Goal: Feedback & Contribution: Submit feedback/report problem

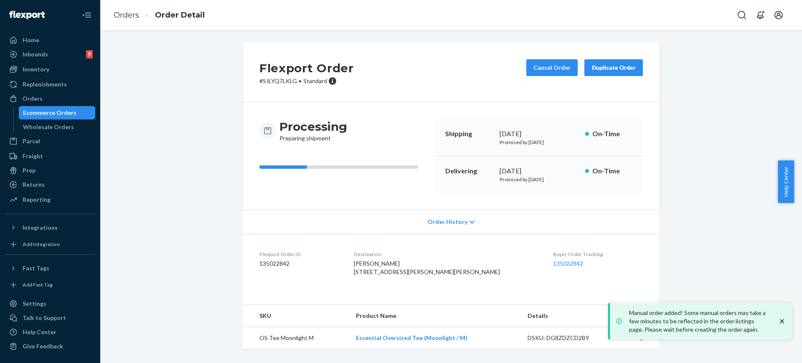
click at [46, 97] on div "Orders" at bounding box center [50, 99] width 89 height 12
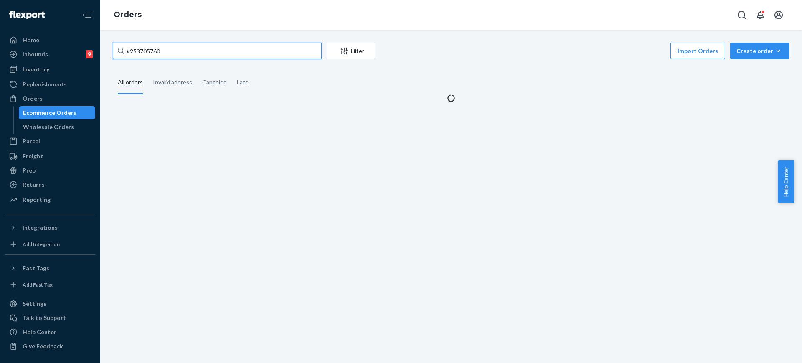
click at [165, 57] on input "#253705760" at bounding box center [217, 51] width 209 height 17
paste input "Meagan Padilla"
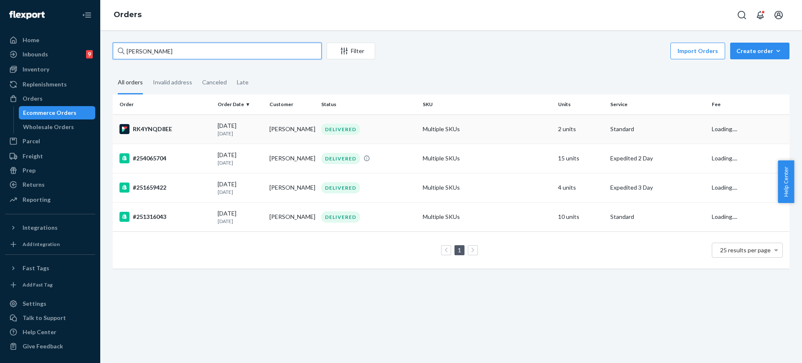
type input "Meagan Padilla"
click at [492, 128] on td "Multiple SKUs" at bounding box center [487, 129] width 135 height 29
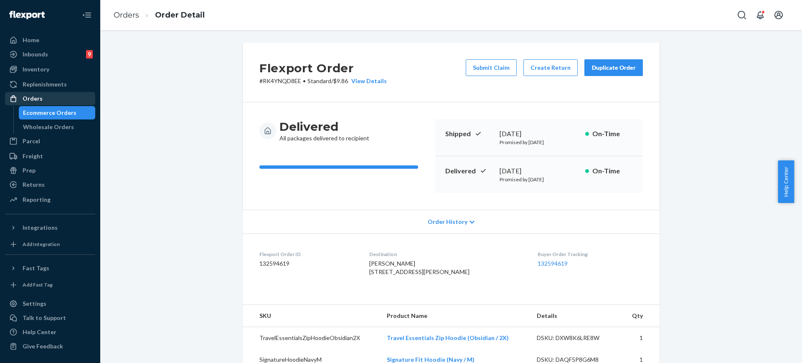
click at [51, 102] on div "Orders" at bounding box center [50, 99] width 89 height 12
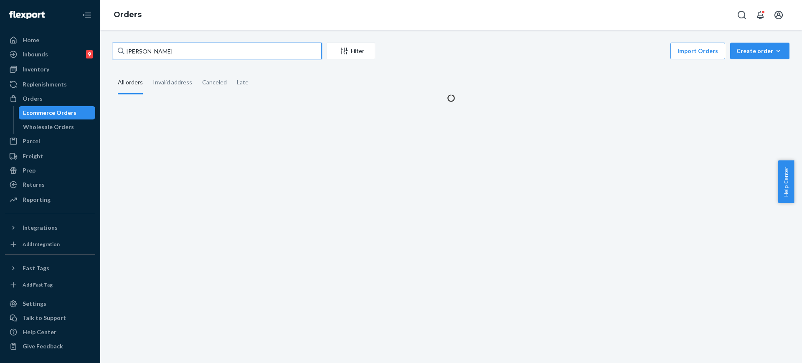
click at [163, 56] on input "Meagan Padilla" at bounding box center [217, 51] width 209 height 17
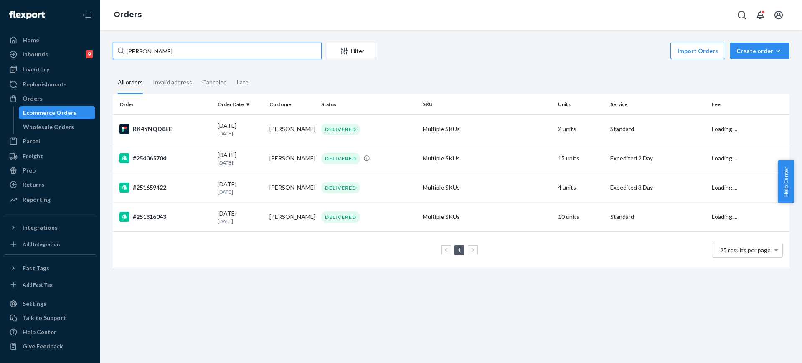
click at [163, 56] on input "Meagan Padilla" at bounding box center [217, 51] width 209 height 17
paste input "254065704"
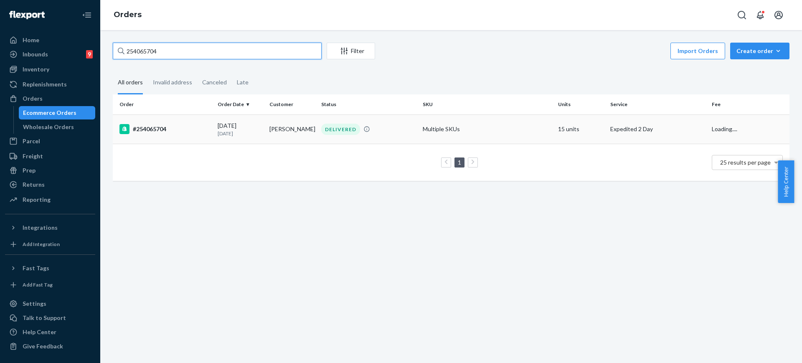
type input "254065704"
click at [449, 122] on td "Multiple SKUs" at bounding box center [487, 129] width 135 height 29
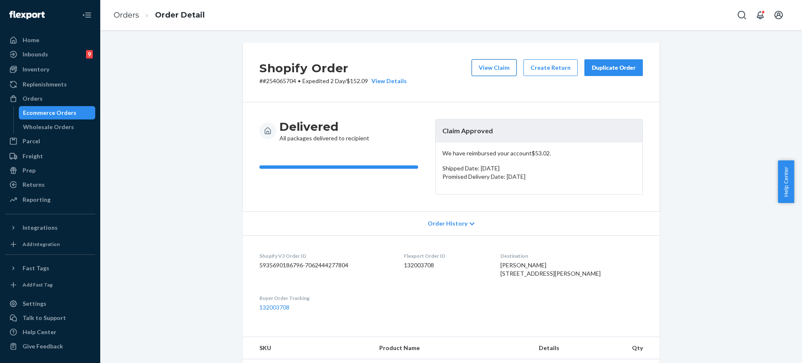
click at [497, 71] on button "View Claim" at bounding box center [494, 67] width 45 height 17
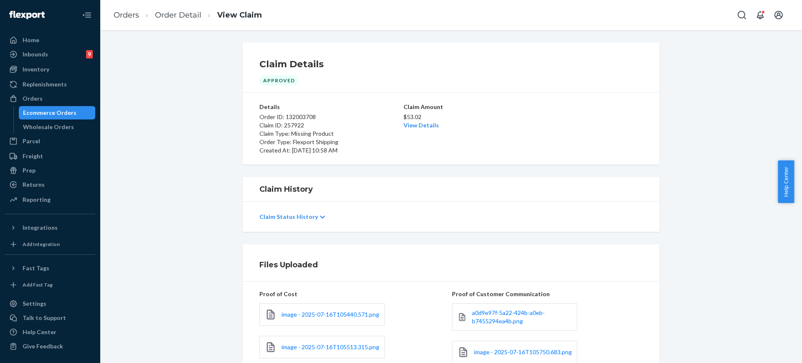
drag, startPoint x: 802, startPoint y: 250, endPoint x: 802, endPoint y: 296, distance: 45.6
click at [802, 296] on body "Home Inbounds 9 Shipping Plans Problems 9 Inventory Products Replenishments Ord…" at bounding box center [401, 181] width 802 height 363
click at [736, 318] on div "Files Uploaded Proof of Cost image - 2025-07-16T105440.571.png image - 2025-07-…" at bounding box center [452, 311] width 690 height 132
click at [119, 14] on link "Orders" at bounding box center [126, 14] width 25 height 9
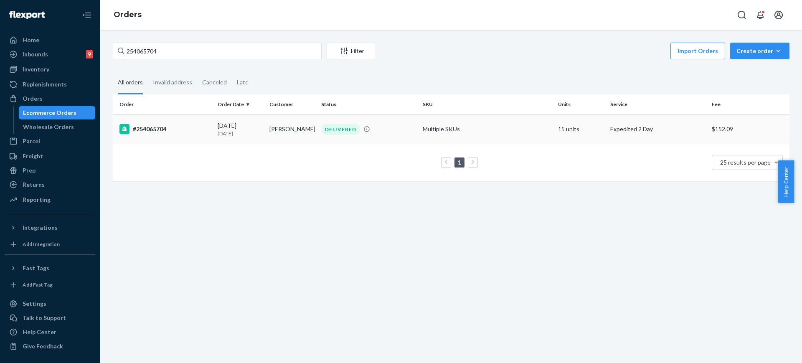
click at [440, 131] on td "Multiple SKUs" at bounding box center [487, 129] width 135 height 29
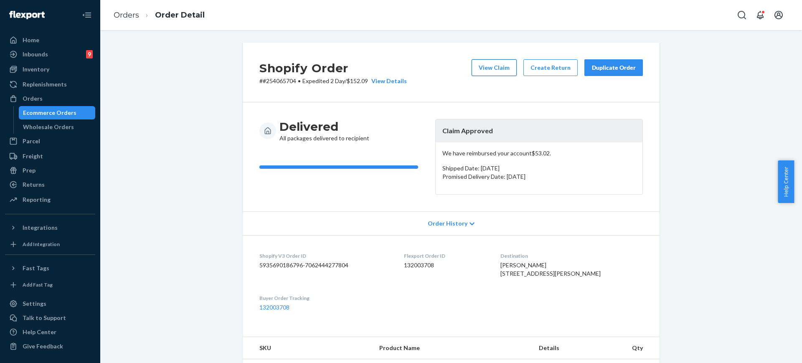
click at [495, 66] on button "View Claim" at bounding box center [494, 67] width 45 height 17
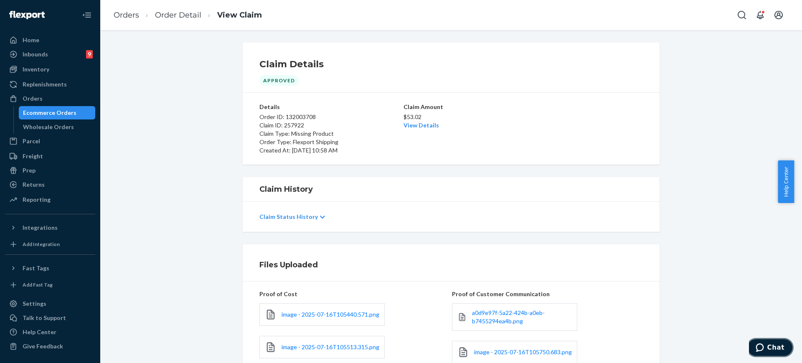
click at [767, 345] on span "Chat" at bounding box center [762, 348] width 12 height 8
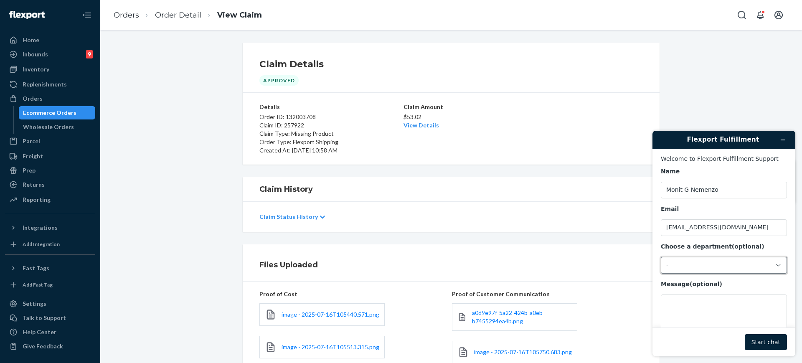
click at [711, 267] on div "-" at bounding box center [719, 266] width 105 height 8
click at [691, 298] on li "Messaging (Chat Team)" at bounding box center [723, 301] width 123 height 15
click at [691, 319] on textarea "Message (optional)" at bounding box center [724, 318] width 126 height 47
paste textarea "254065704"
type textarea "Hi I need help on this order 254065704,"
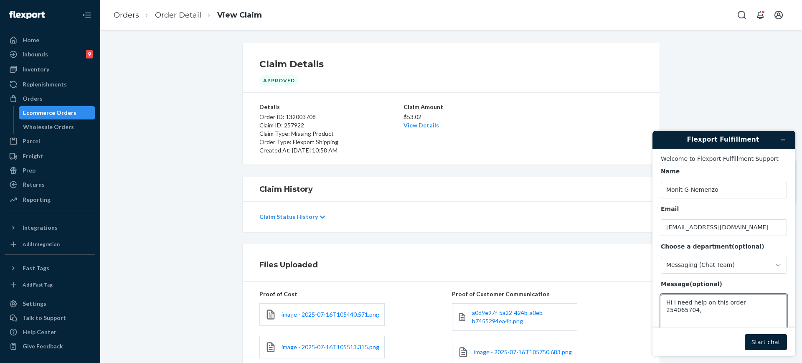
click at [139, 18] on li "Order Detail" at bounding box center [170, 15] width 62 height 11
click at [127, 15] on link "Orders" at bounding box center [126, 14] width 25 height 9
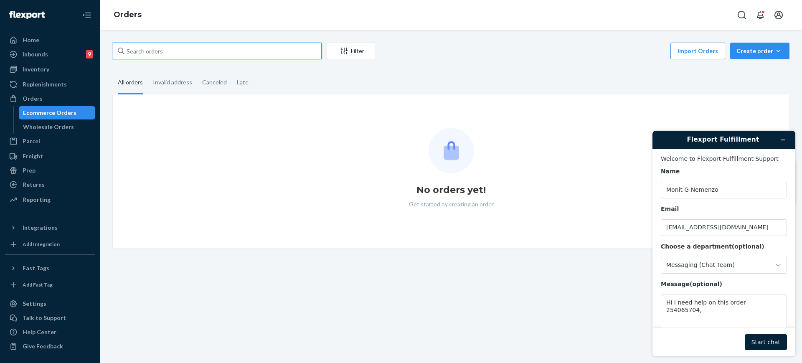
click at [186, 56] on input "text" at bounding box center [217, 51] width 209 height 17
paste input "254065704"
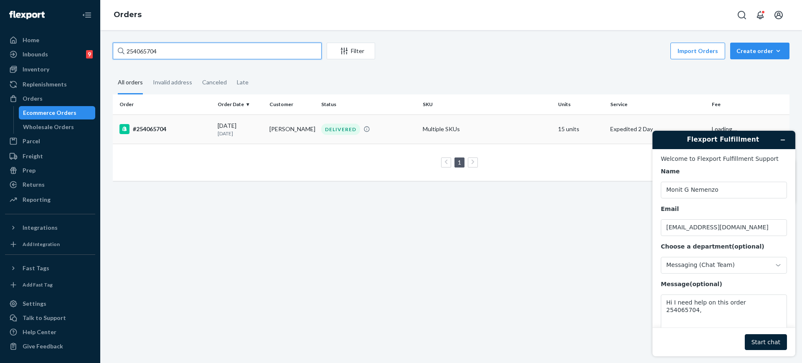
type input "254065704"
click at [515, 127] on td "Multiple SKUs" at bounding box center [487, 129] width 135 height 29
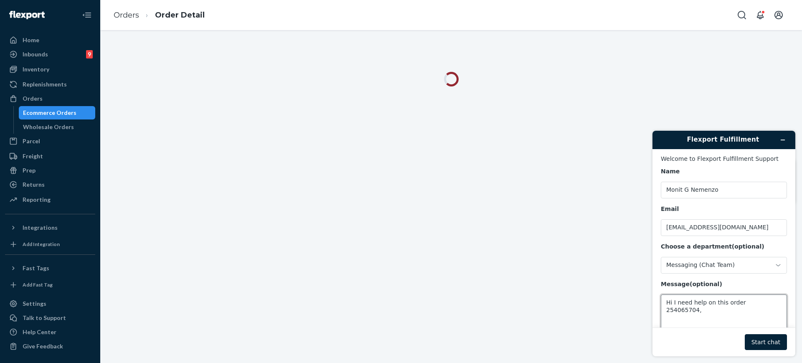
click at [771, 305] on textarea "Hi I need help on this order 254065704," at bounding box center [724, 318] width 126 height 47
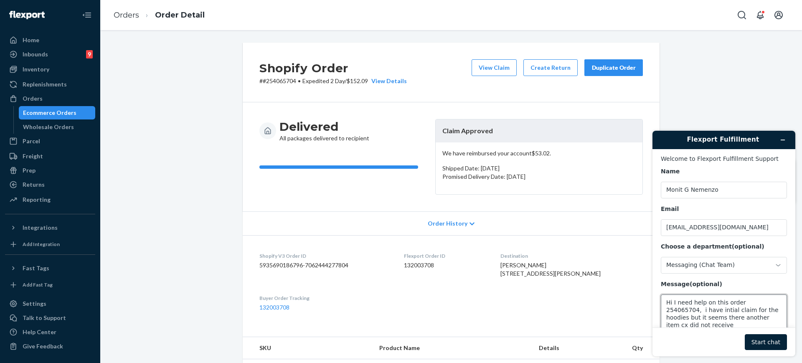
scroll to position [3, 0]
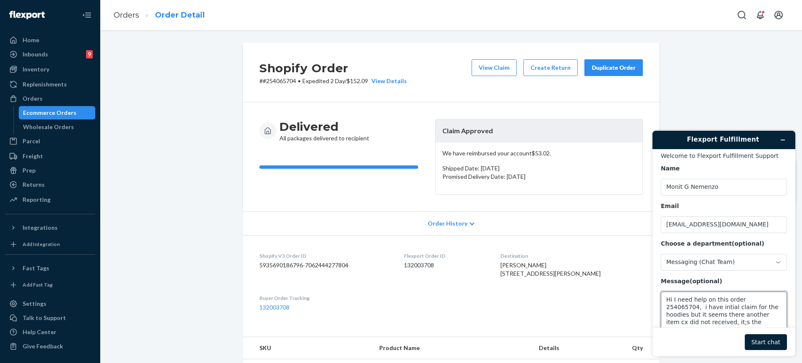
paste textarea "CuddleCloud | Weighted Blanket Oat / 20lb SKU"
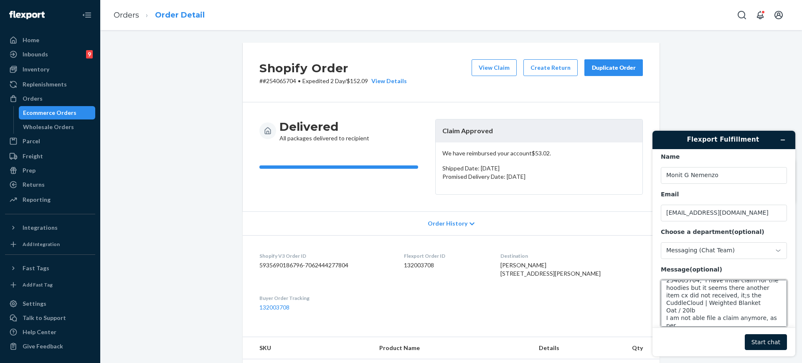
scroll to position [18, 0]
paste textarea "Information not available. The investigation has been closed. We were unable to…"
type textarea "Hi I need help on this order 254065704, i have intial claim for the hoodies but…"
click at [778, 344] on button "Start chat" at bounding box center [766, 342] width 42 height 16
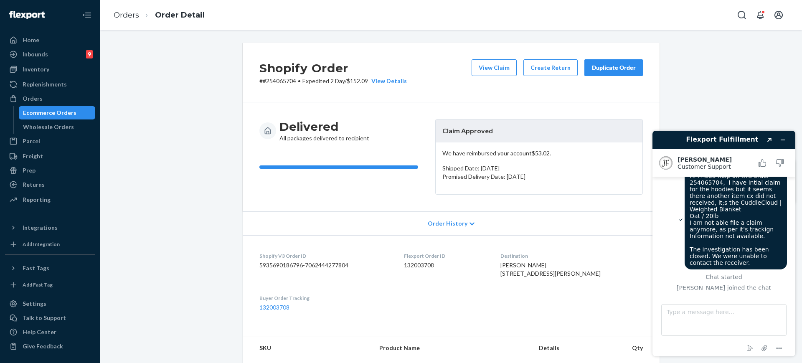
scroll to position [17, 0]
click at [713, 326] on textarea "Type a message here..." at bounding box center [724, 320] width 125 height 32
paste textarea "https://www.ups.com/track?track=yes&trackNums=1ZE3539K0239973941&loc=en_US&requ…"
type textarea "https://www.ups.com/track?track=yes&trackNums=1ZE3539K0239973941&loc=en_US&requ…"
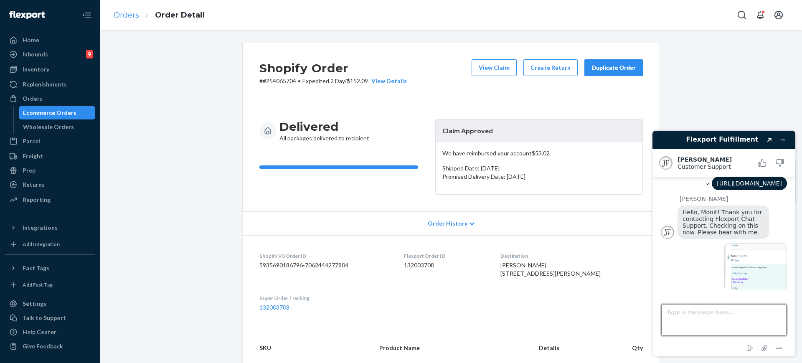
scroll to position [156, 0]
click at [764, 277] on img at bounding box center [756, 266] width 63 height 47
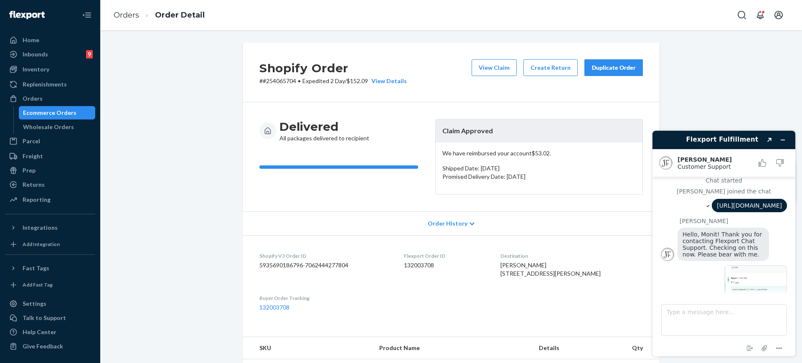
scroll to position [206, 0]
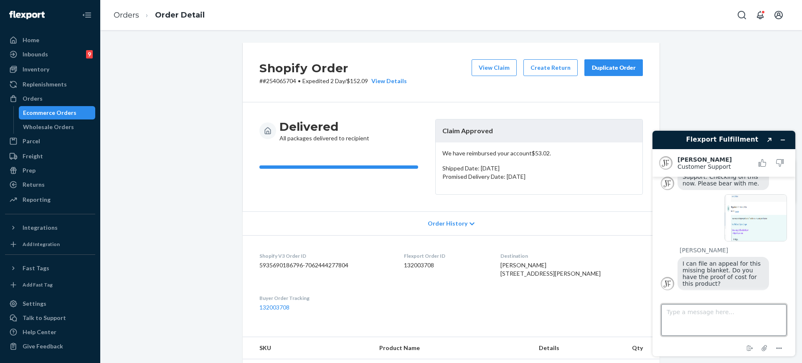
click at [697, 313] on textarea "Type a message here..." at bounding box center [724, 320] width 125 height 32
type textarea "yes, one moment please."
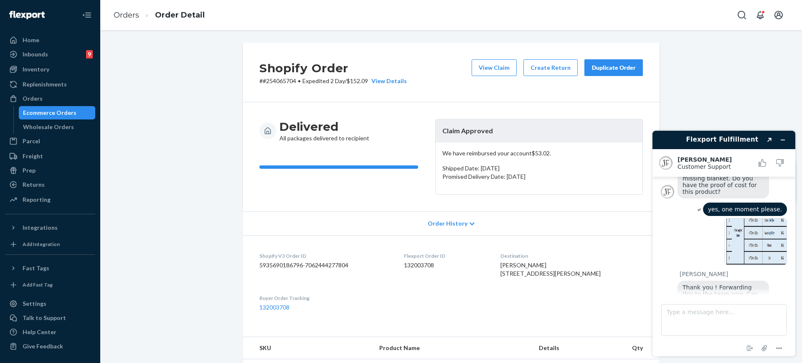
scroll to position [324, 0]
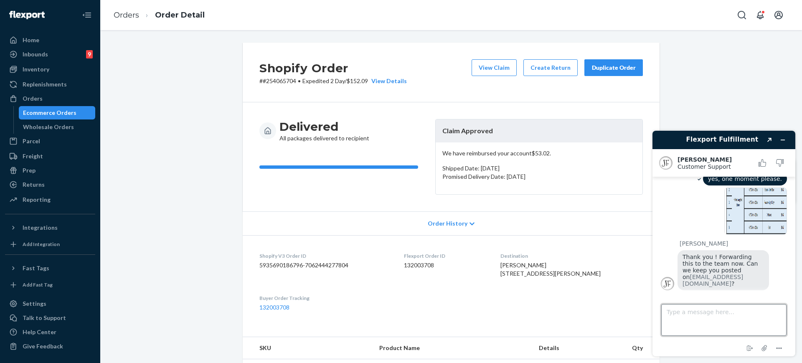
click at [718, 316] on textarea "Type a message here..." at bounding box center [724, 320] width 125 height 32
type textarea "yes"
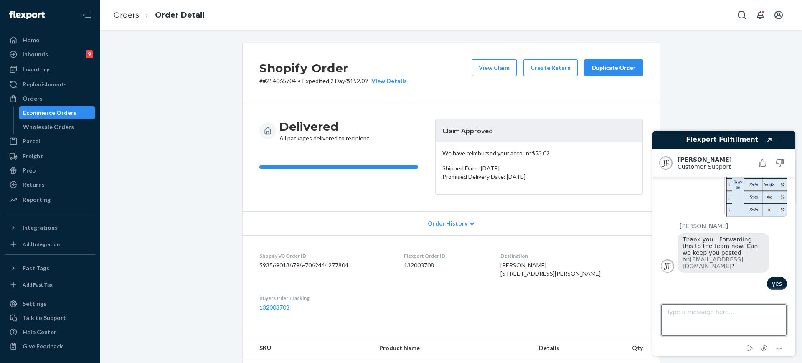
scroll to position [341, 0]
type textarea "t"
type textarea "You can update me on the email. thank you"
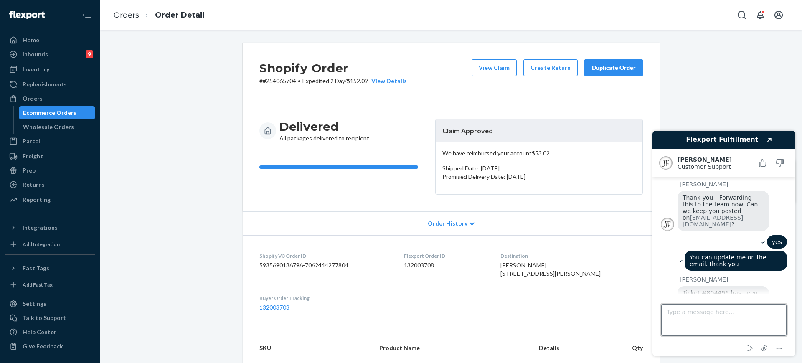
scroll to position [433, 0]
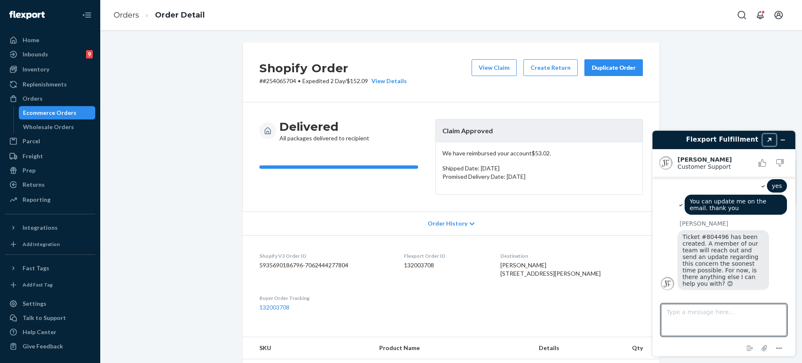
click at [768, 140] on icon "Created with Sketch." at bounding box center [769, 140] width 5 height 4
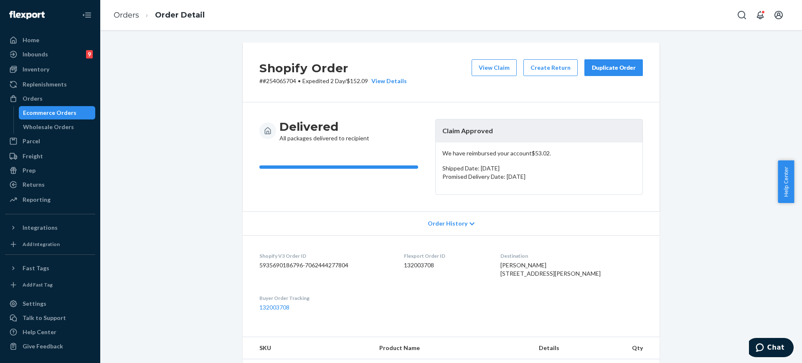
drag, startPoint x: 278, startPoint y: 29, endPoint x: 223, endPoint y: 3, distance: 60.8
click at [278, 29] on div "Orders Order Detail" at bounding box center [451, 15] width 702 height 30
click at [768, 351] on span "Chat" at bounding box center [762, 348] width 12 height 8
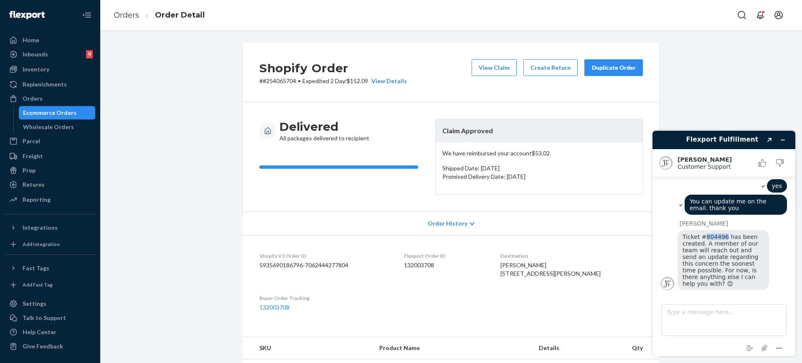
drag, startPoint x: 702, startPoint y: 245, endPoint x: 721, endPoint y: 244, distance: 18.8
click at [721, 244] on span "Ticket #804496 has been created. A member of our team will reach out and send a…" at bounding box center [722, 260] width 78 height 53
click at [723, 244] on span "Ticket #804496 has been created. A member of our team will reach out and send a…" at bounding box center [722, 260] width 78 height 53
copy span "#804496"
drag, startPoint x: 725, startPoint y: 244, endPoint x: 700, endPoint y: 244, distance: 25.1
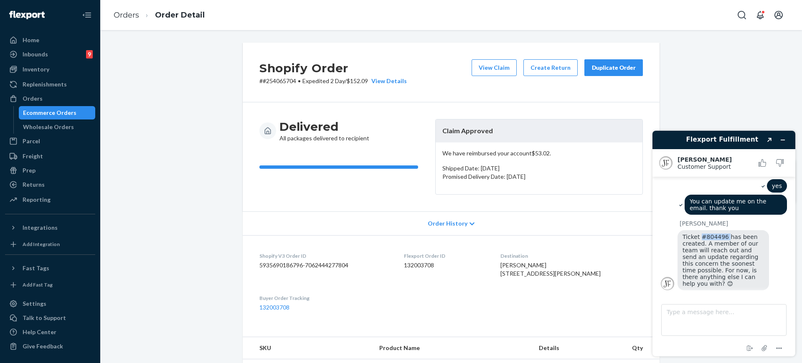
click at [700, 244] on span "Ticket #804496 has been created. A member of our team will reach out and send a…" at bounding box center [722, 260] width 78 height 53
click at [675, 311] on textarea "Type a message here..." at bounding box center [724, 320] width 125 height 32
type textarea "I am all set for now,"
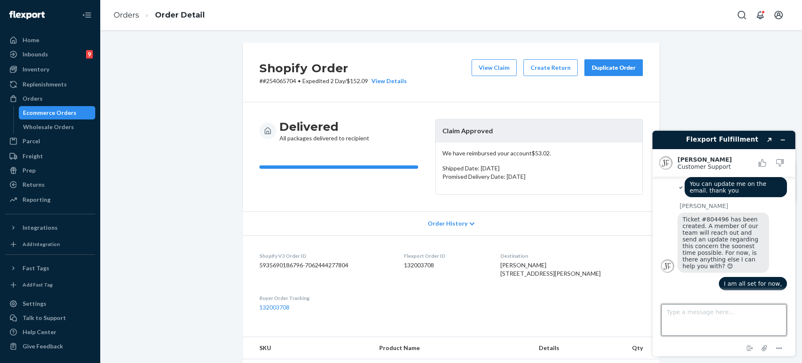
scroll to position [451, 0]
type textarea "Thank you again."
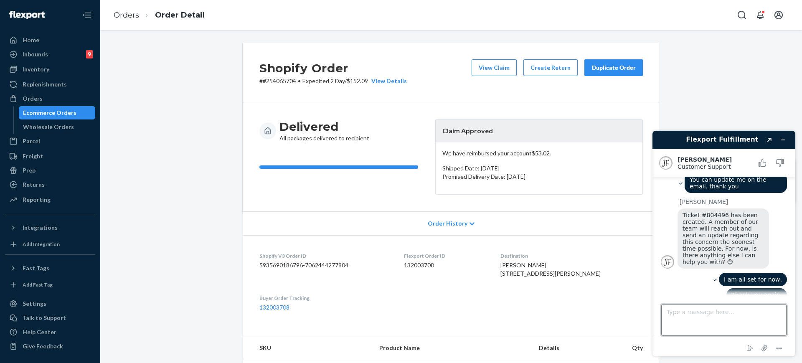
scroll to position [466, 0]
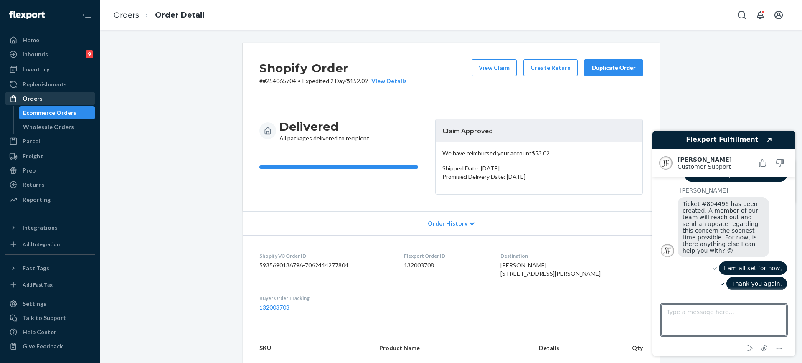
click at [47, 98] on div "Orders" at bounding box center [50, 99] width 89 height 12
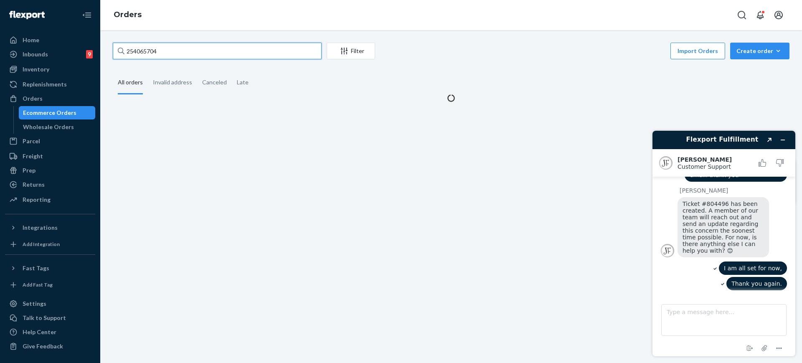
click at [204, 49] on input "254065704" at bounding box center [217, 51] width 209 height 17
paste input "455513"
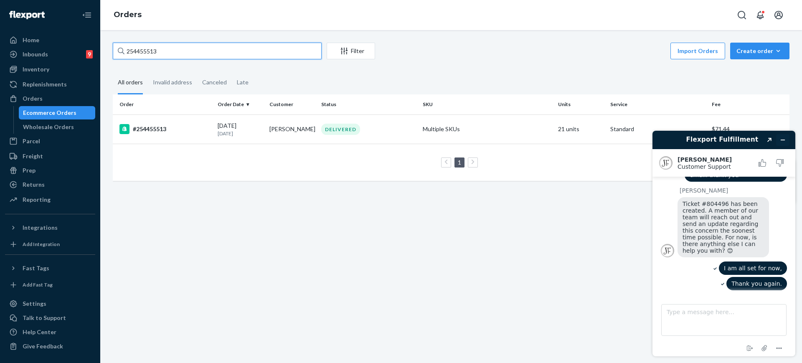
type input "254455513"
click at [783, 140] on icon "Minimize widget" at bounding box center [784, 140] width 4 height 0
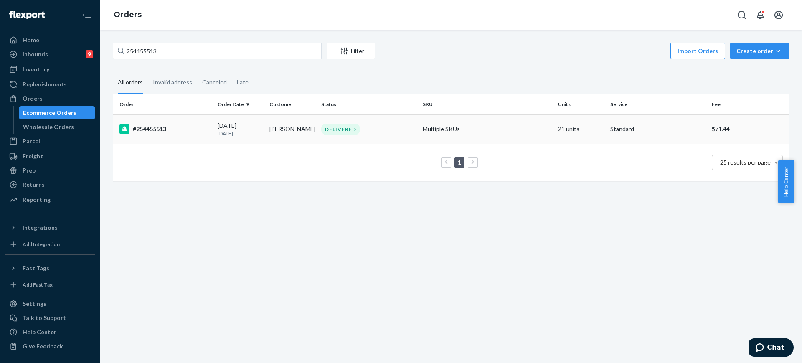
click at [472, 128] on td "Multiple SKUs" at bounding box center [487, 129] width 135 height 29
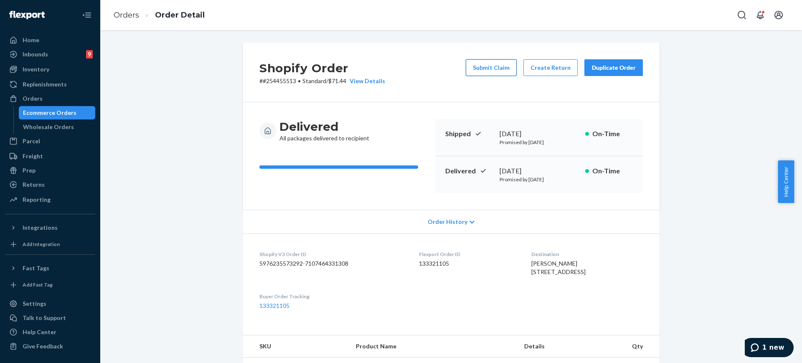
click at [497, 68] on button "Submit Claim" at bounding box center [491, 67] width 51 height 17
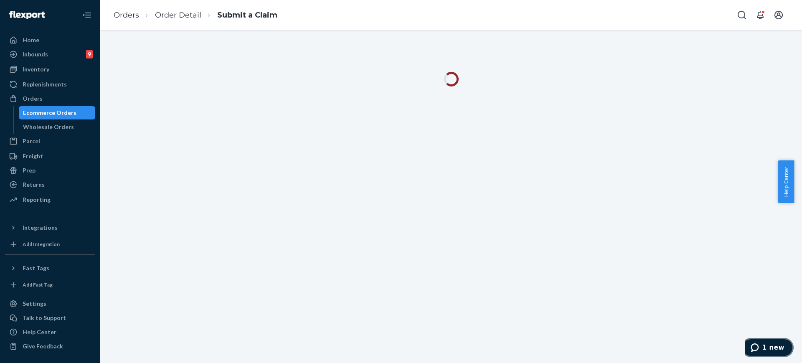
click at [763, 343] on button "1 new" at bounding box center [768, 347] width 52 height 19
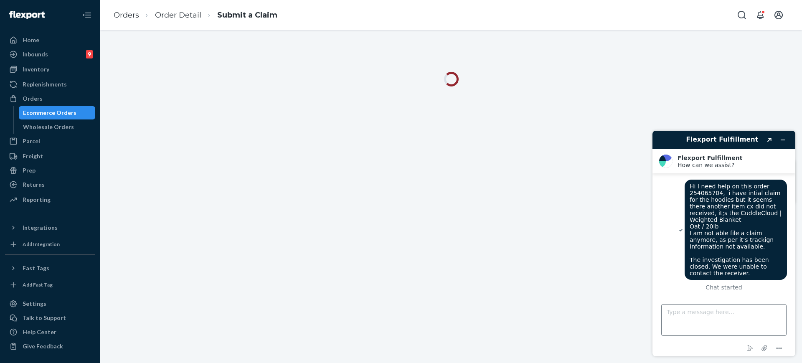
scroll to position [558, 0]
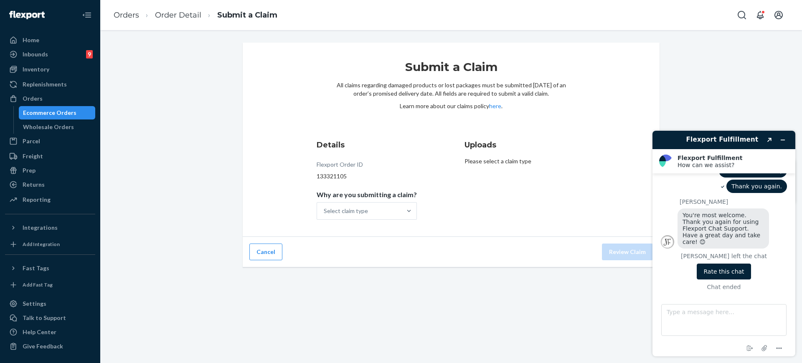
click at [722, 269] on button "Rate this chat" at bounding box center [724, 272] width 54 height 16
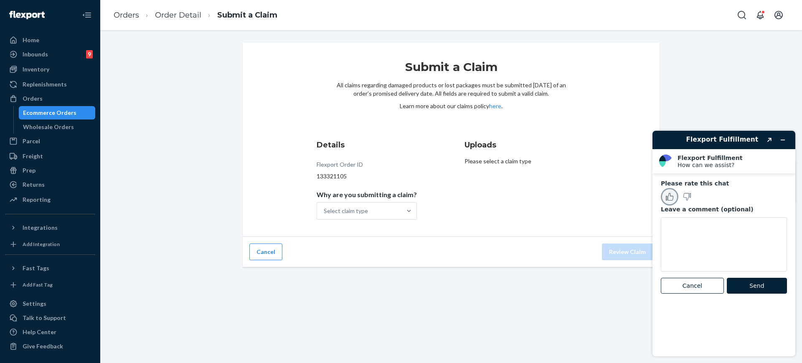
click at [669, 196] on icon "Rate this chat as good" at bounding box center [670, 197] width 8 height 8
click at [765, 288] on button "Send" at bounding box center [757, 286] width 60 height 16
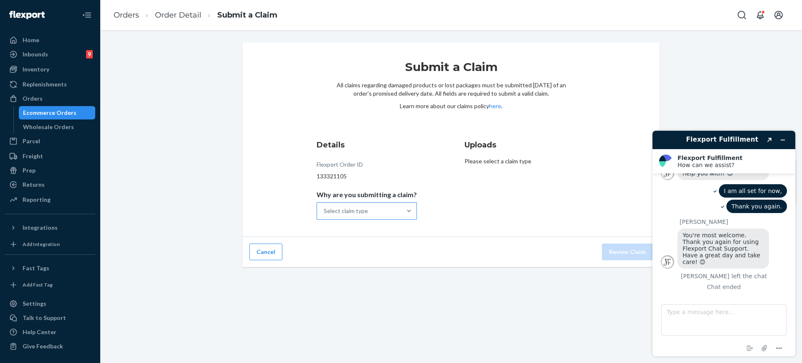
scroll to position [538, 0]
click at [391, 204] on div "Select claim type" at bounding box center [359, 211] width 84 height 17
click at [325, 207] on input "Why are you submitting a claim? Select claim type" at bounding box center [324, 211] width 1 height 8
click at [383, 275] on div "Missing product" at bounding box center [366, 281] width 97 height 17
click at [325, 215] on input "Why are you submitting a claim? option Missing product focused, 4 of 4. 4 resul…" at bounding box center [324, 211] width 1 height 8
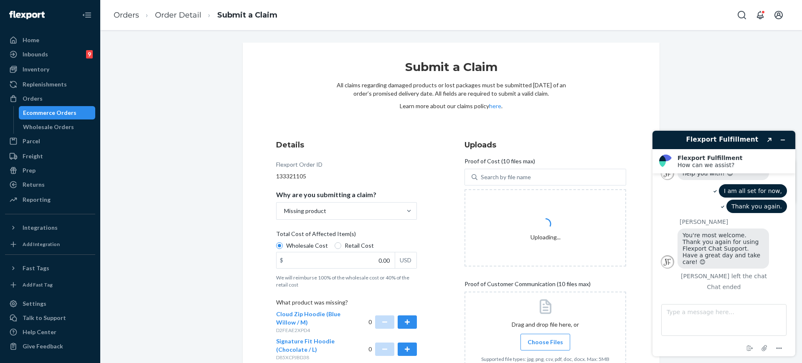
click at [369, 119] on div "Submit a Claim All claims regarding damaged products or lost packages must be s…" at bounding box center [451, 99] width 230 height 80
drag, startPoint x: 802, startPoint y: 209, endPoint x: 802, endPoint y: 239, distance: 29.7
click at [794, 239] on div "Flexport Fulfillment Created with Sketch. Flexport Fulfillment How can we assis…" at bounding box center [724, 243] width 156 height 239
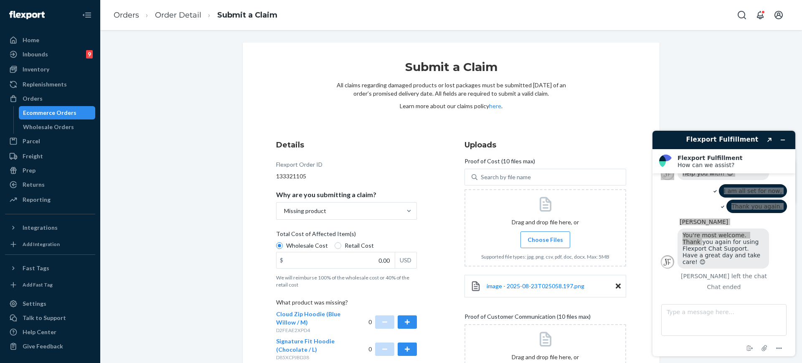
drag, startPoint x: 786, startPoint y: 95, endPoint x: 143, endPoint y: 10, distance: 649.3
click at [786, 95] on div "Submit a Claim All claims regarding damaged products or lost packages must be s…" at bounding box center [452, 313] width 690 height 540
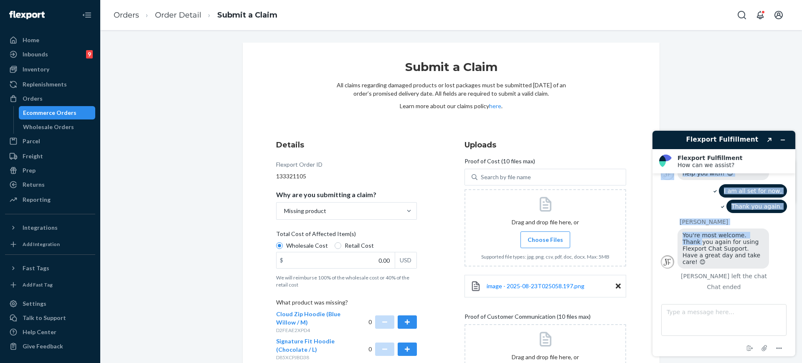
click at [791, 140] on header "Flexport Fulfillment Created with Sketch." at bounding box center [724, 140] width 143 height 18
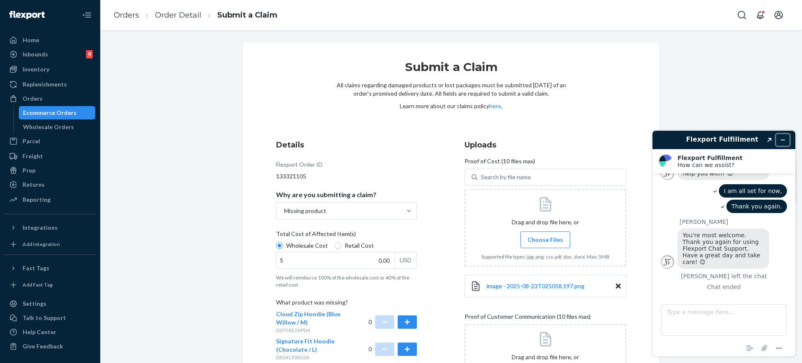
click at [787, 137] on button "Minimize widget" at bounding box center [783, 140] width 13 height 12
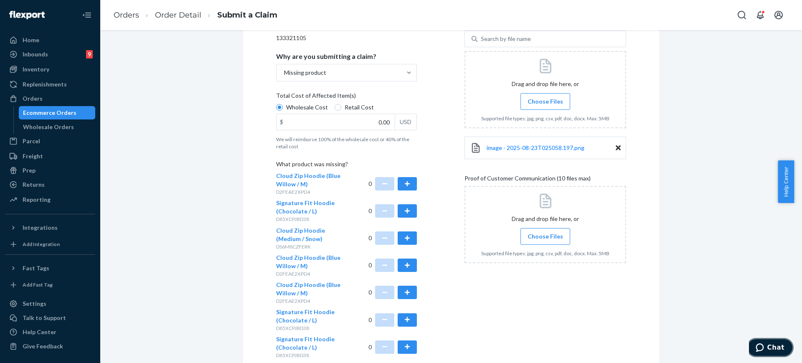
scroll to position [190, 0]
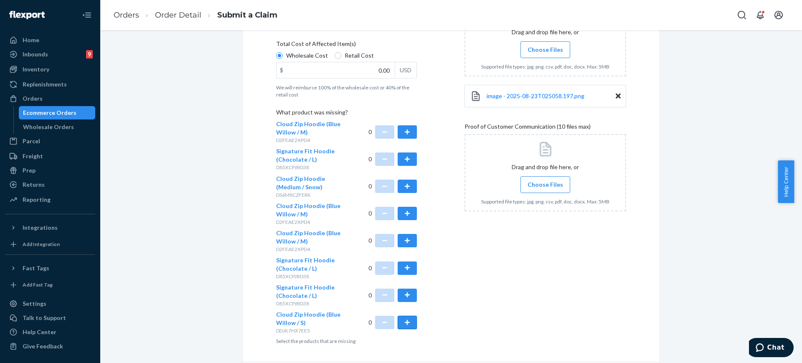
click at [410, 323] on button "button" at bounding box center [407, 322] width 19 height 13
click at [403, 240] on button "button" at bounding box center [407, 240] width 19 height 13
click at [402, 241] on button "button" at bounding box center [407, 240] width 19 height 13
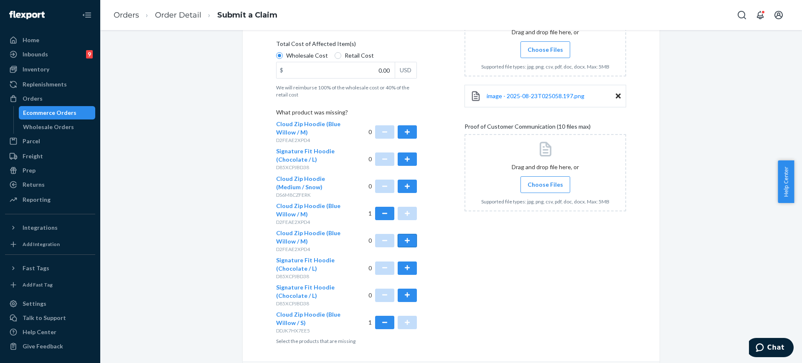
click at [402, 241] on button "button" at bounding box center [407, 240] width 19 height 13
click at [407, 136] on button "button" at bounding box center [407, 131] width 19 height 13
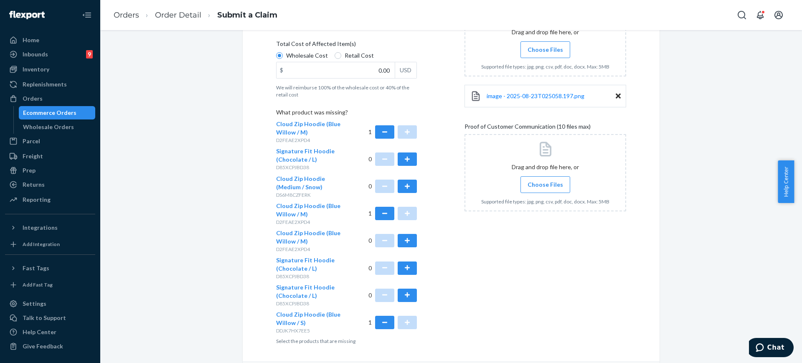
click at [414, 245] on div "Details Flexport Order ID 133321105 Why are you submitting a claim? Missing pro…" at bounding box center [357, 147] width 162 height 406
click at [408, 239] on button "button" at bounding box center [407, 240] width 19 height 13
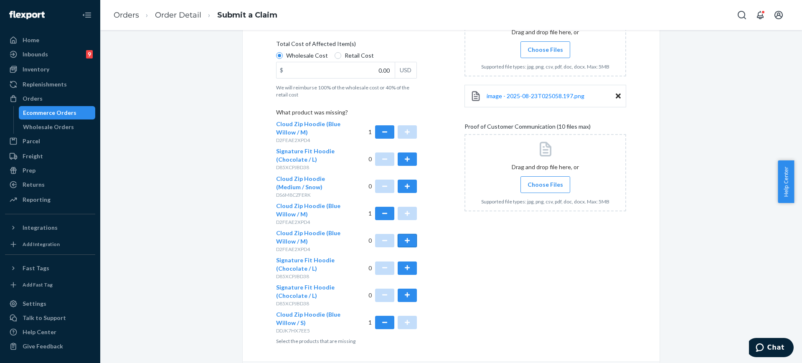
click at [408, 239] on button "button" at bounding box center [407, 240] width 19 height 13
click at [403, 236] on button "button" at bounding box center [407, 240] width 19 height 13
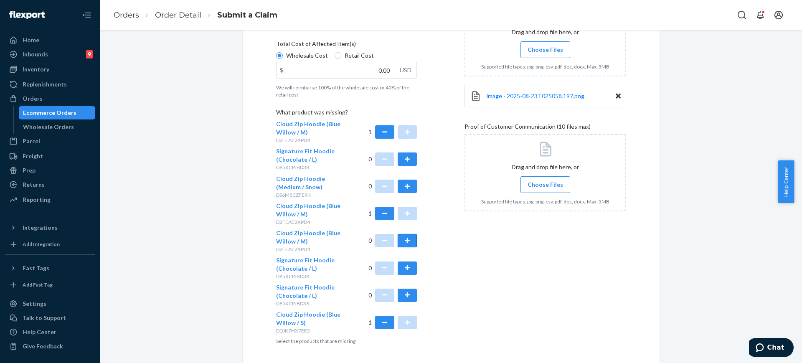
click at [403, 236] on button "button" at bounding box center [407, 240] width 19 height 13
click at [380, 133] on button "button" at bounding box center [384, 131] width 19 height 13
click at [398, 135] on button "button" at bounding box center [407, 131] width 19 height 13
click at [408, 236] on button "button" at bounding box center [407, 240] width 19 height 13
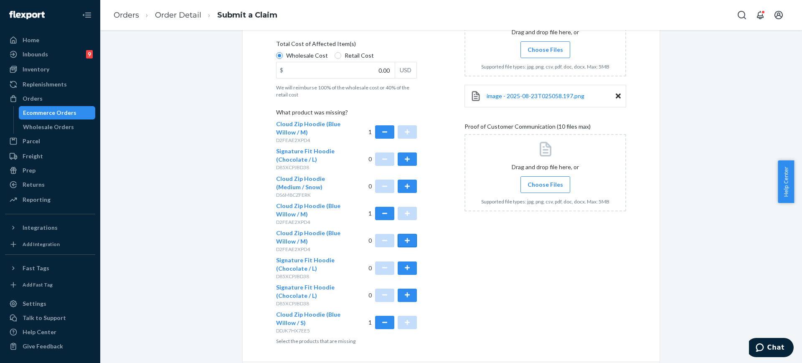
click at [406, 242] on button "button" at bounding box center [407, 240] width 19 height 13
click at [400, 242] on button "button" at bounding box center [407, 240] width 19 height 13
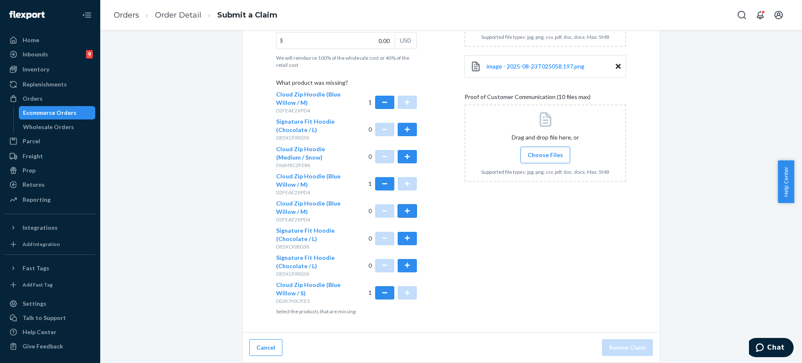
click at [406, 212] on button "button" at bounding box center [407, 210] width 19 height 13
click at [377, 186] on button "button" at bounding box center [384, 183] width 19 height 13
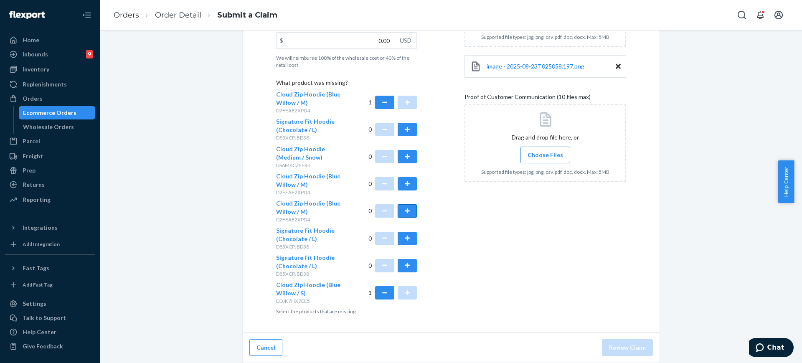
click at [401, 207] on button "button" at bounding box center [407, 210] width 19 height 13
click at [382, 179] on button "button" at bounding box center [384, 183] width 19 height 13
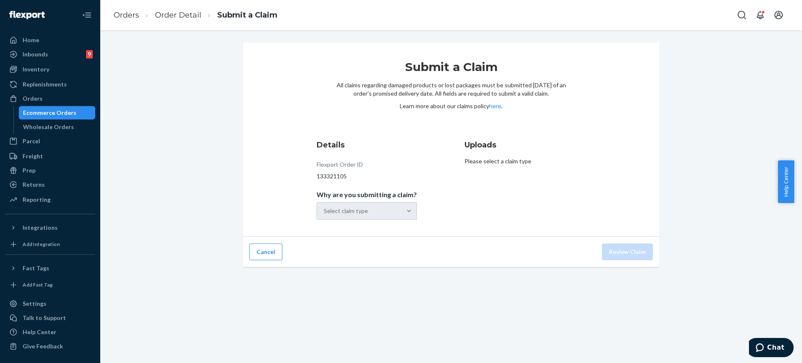
click at [408, 209] on div "Select claim type" at bounding box center [367, 211] width 100 height 18
click at [403, 218] on div at bounding box center [409, 211] width 15 height 17
click at [325, 215] on input "Why are you submitting a claim? Select claim type" at bounding box center [324, 211] width 1 height 8
click at [394, 278] on div "Missing product" at bounding box center [366, 281] width 97 height 17
click at [325, 215] on input "Why are you submitting a claim? option Missing product focused, 0 of 4. 4 resul…" at bounding box center [324, 211] width 1 height 8
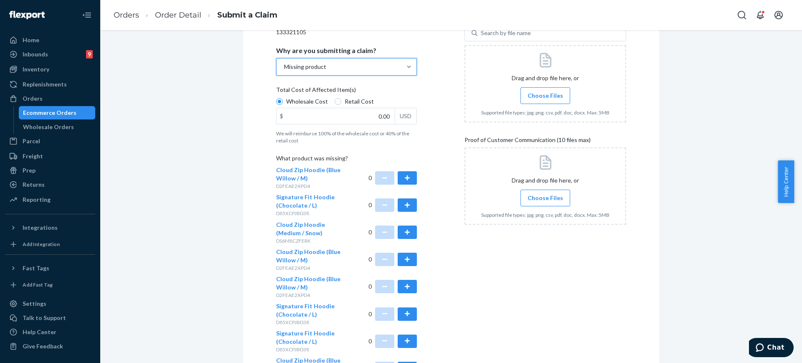
scroll to position [184, 0]
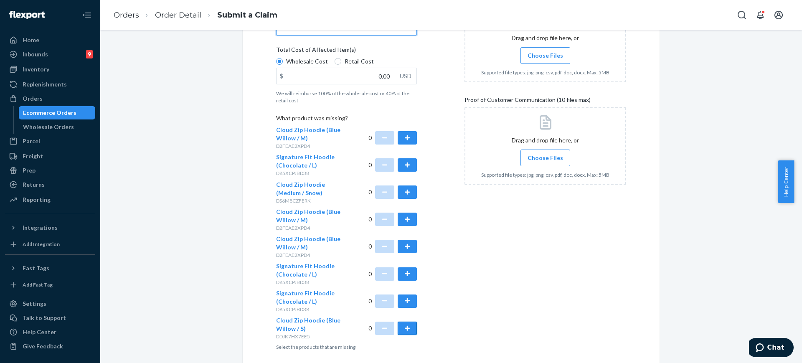
click at [408, 330] on button "button" at bounding box center [407, 328] width 19 height 13
click at [410, 247] on button "button" at bounding box center [407, 246] width 19 height 13
click at [407, 246] on button "button" at bounding box center [407, 246] width 19 height 13
click at [398, 248] on button "button" at bounding box center [407, 246] width 19 height 13
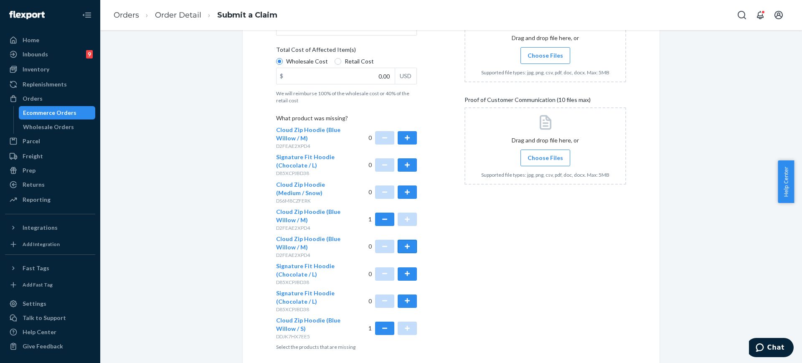
click at [398, 248] on button "button" at bounding box center [407, 246] width 19 height 13
click at [410, 219] on div "What product was missing? Cloud Zip Hoodie (Blue Willow / M) D2FEAE2XPD4 0 Sign…" at bounding box center [346, 232] width 141 height 237
click at [401, 139] on button "button" at bounding box center [407, 137] width 19 height 13
click at [135, 15] on link "Orders" at bounding box center [126, 14] width 25 height 9
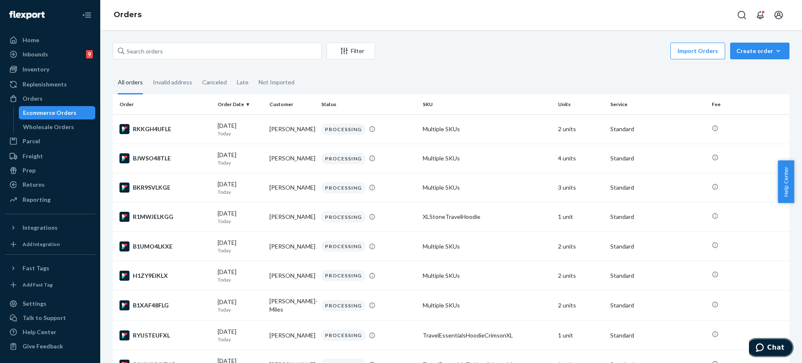
click at [759, 345] on icon "Chat" at bounding box center [760, 348] width 8 height 8
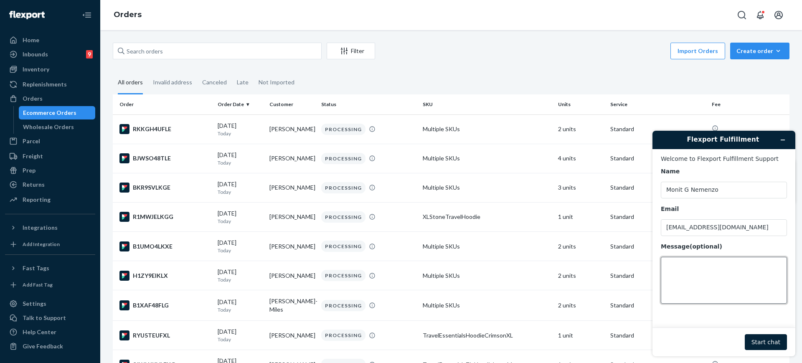
click at [743, 284] on textarea "Message (optional)" at bounding box center [724, 280] width 126 height 47
type textarea "h"
paste textarea "254455513"
type textarea "Hi, I need to file a claim for this order 254455513 cx has missing some items, …"
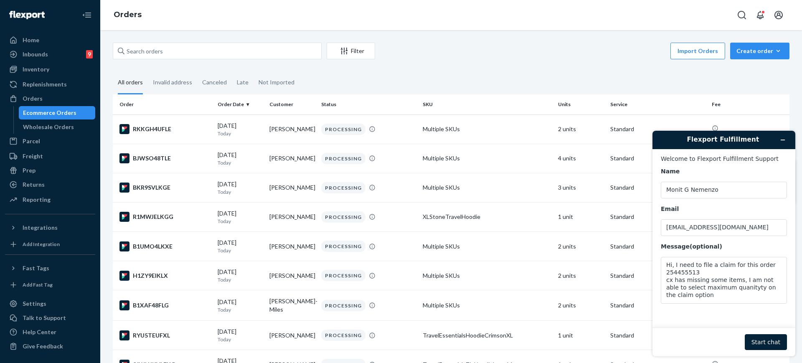
click at [773, 333] on footer "Start chat" at bounding box center [724, 342] width 143 height 29
click at [769, 340] on button "Start chat" at bounding box center [766, 342] width 42 height 16
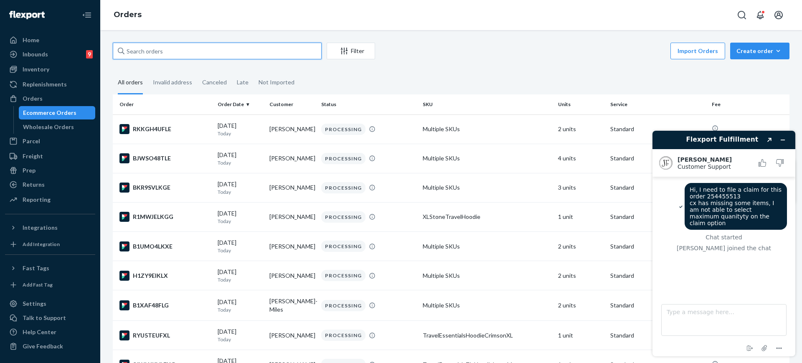
click at [142, 45] on input "text" at bounding box center [217, 51] width 209 height 17
paste input "254455513"
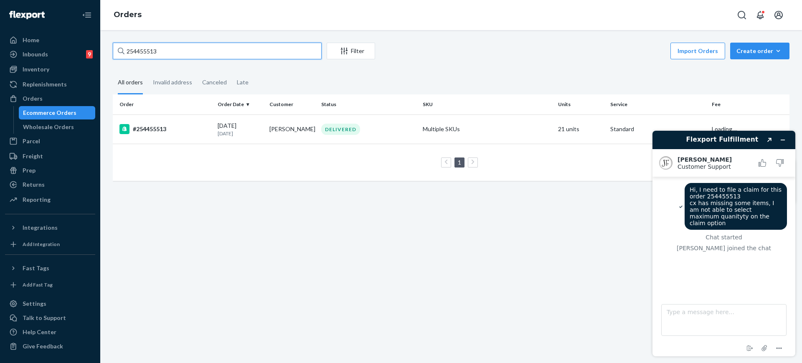
type input "254455513"
click at [380, 145] on td "1 25 results per page" at bounding box center [451, 162] width 677 height 37
click at [383, 140] on td "DELIVERED" at bounding box center [369, 129] width 102 height 29
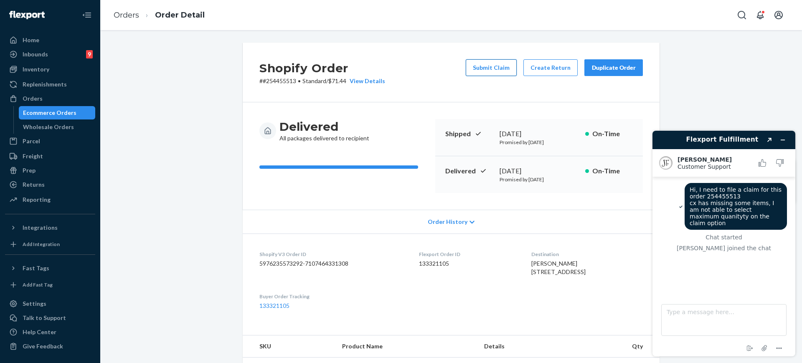
click at [487, 63] on button "Submit Claim" at bounding box center [491, 67] width 51 height 17
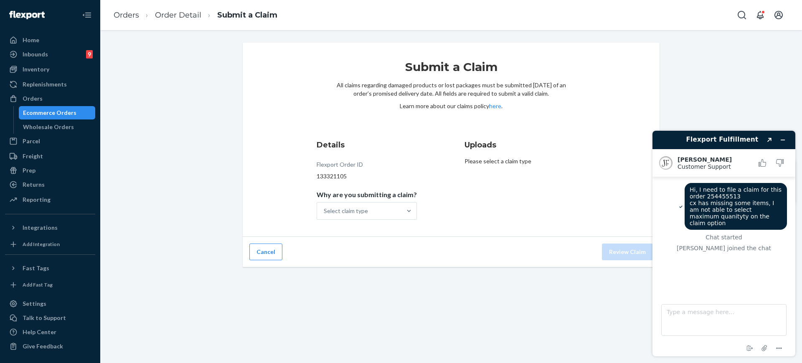
click at [397, 201] on span "Why are you submitting a claim?" at bounding box center [367, 197] width 100 height 12
click at [325, 207] on input "Why are you submitting a claim? Select claim type" at bounding box center [324, 211] width 1 height 8
click at [394, 211] on div "Select claim type" at bounding box center [359, 211] width 84 height 17
click at [325, 211] on input "Why are you submitting a claim? 0 results available. Select is focused ,type to…" at bounding box center [324, 211] width 1 height 8
click at [749, 314] on textarea "Type a message here..." at bounding box center [724, 320] width 125 height 32
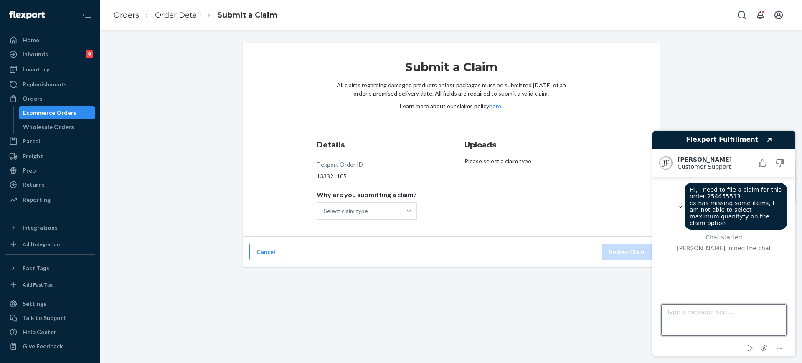
type textarea "s"
type textarea "Sorry it's me again."
click at [397, 214] on div "Select claim type" at bounding box center [359, 211] width 84 height 17
click at [325, 214] on input "Why are you submitting a claim? Select claim type" at bounding box center [324, 211] width 1 height 8
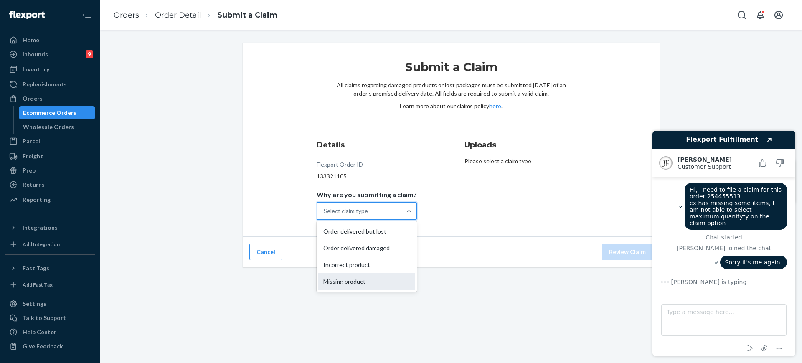
click at [392, 280] on div "Missing product" at bounding box center [366, 281] width 97 height 17
click at [325, 215] on input "Why are you submitting a claim? option Missing product focused, 4 of 4. 4 resul…" at bounding box center [324, 211] width 1 height 8
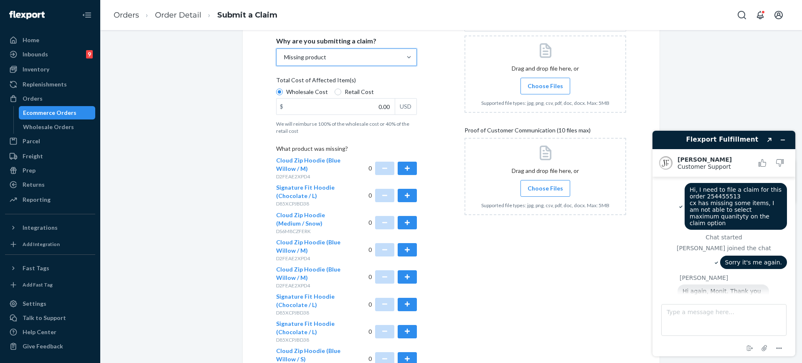
scroll to position [20, 0]
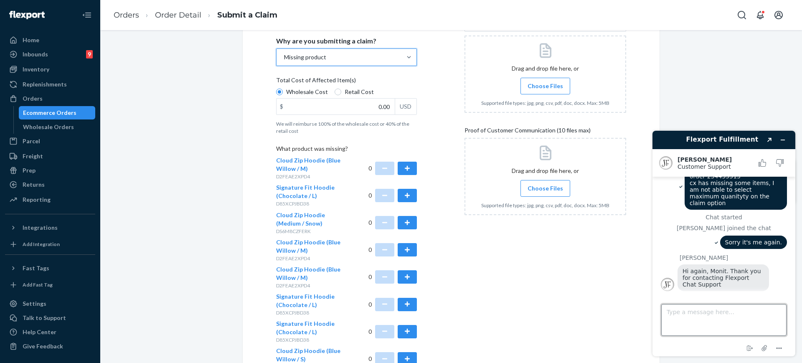
click at [712, 329] on textarea "Type a message here..." at bounding box center [724, 320] width 125 height 32
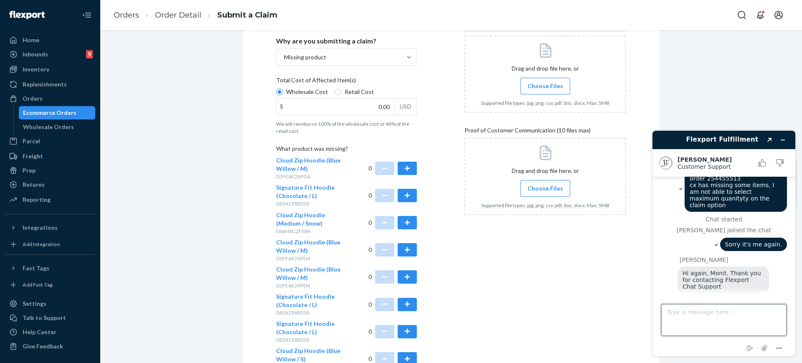
scroll to position [33, 0]
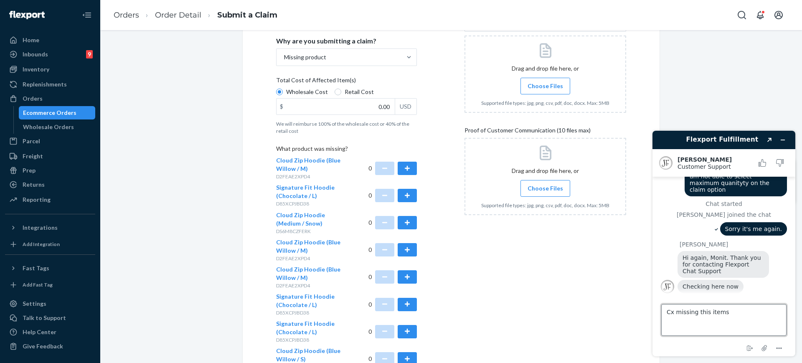
type textarea "Cx missing this items"
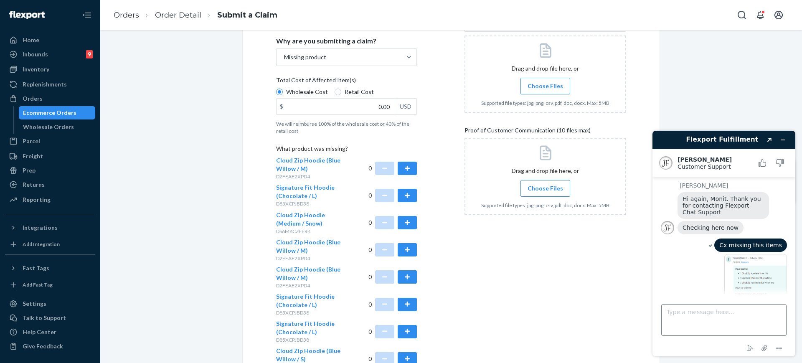
scroll to position [100, 0]
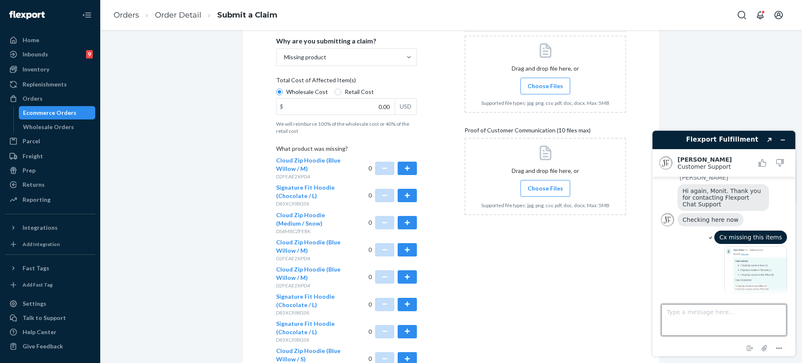
click at [680, 318] on textarea "Type a message here..." at bounding box center [724, 320] width 125 height 32
paste textarea "1LSCYM1005A7TCF"
type textarea "they are shipped on this tracking 1LSCYM1005A7TCF"
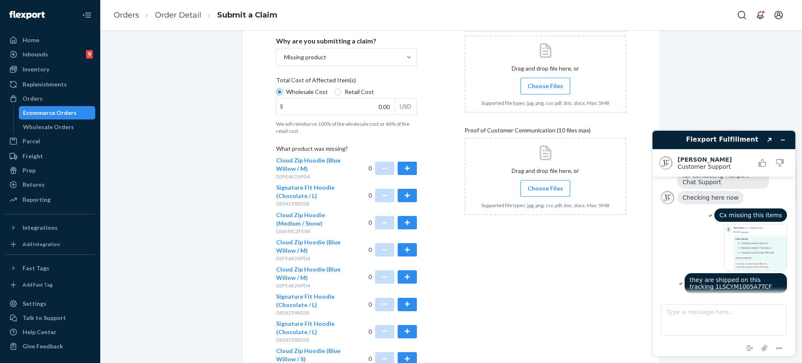
drag, startPoint x: 802, startPoint y: 293, endPoint x: 802, endPoint y: 321, distance: 28.0
click at [794, 321] on div "Flexport Fulfillment Created with Sketch. Juddy F. Customer Support Customer Su…" at bounding box center [724, 243] width 156 height 239
drag, startPoint x: 798, startPoint y: 313, endPoint x: 801, endPoint y: 327, distance: 14.1
click at [794, 327] on div "Flexport Fulfillment Created with Sketch. Juddy F. Customer Support Customer Su…" at bounding box center [724, 243] width 156 height 239
drag, startPoint x: 796, startPoint y: 307, endPoint x: 798, endPoint y: 324, distance: 17.3
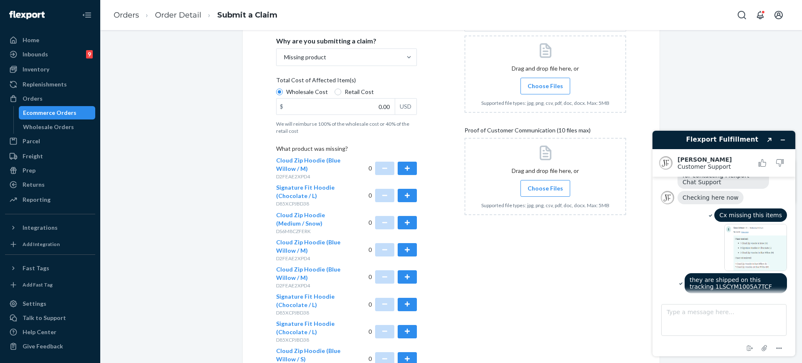
click at [794, 324] on div "Flexport Fulfillment Created with Sketch. Juddy F. Customer Support Customer Su…" at bounding box center [724, 243] width 156 height 239
drag, startPoint x: 800, startPoint y: 309, endPoint x: 797, endPoint y: 325, distance: 16.0
click at [794, 325] on div "Flexport Fulfillment Created with Sketch. Juddy F. Customer Support Customer Su…" at bounding box center [724, 243] width 156 height 239
click at [794, 318] on div "Flexport Fulfillment Created with Sketch. Juddy F. Customer Support Customer Su…" at bounding box center [724, 243] width 156 height 239
click at [794, 334] on div "Flexport Fulfillment Created with Sketch. Juddy F. Customer Support Customer Su…" at bounding box center [724, 243] width 156 height 239
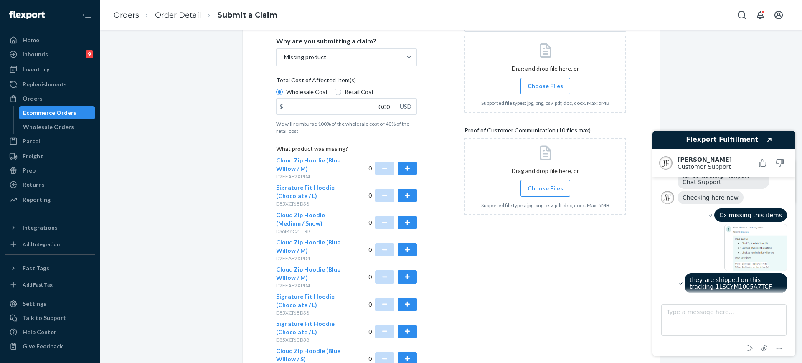
drag, startPoint x: 797, startPoint y: 307, endPoint x: 800, endPoint y: 334, distance: 26.9
click at [794, 334] on div "Flexport Fulfillment Created with Sketch. Juddy F. Customer Support Customer Su…" at bounding box center [724, 243] width 156 height 239
click at [563, 316] on div "Uploads Proof of Cost (10 files max) Search by file name Drag and drop file her…" at bounding box center [546, 183] width 162 height 402
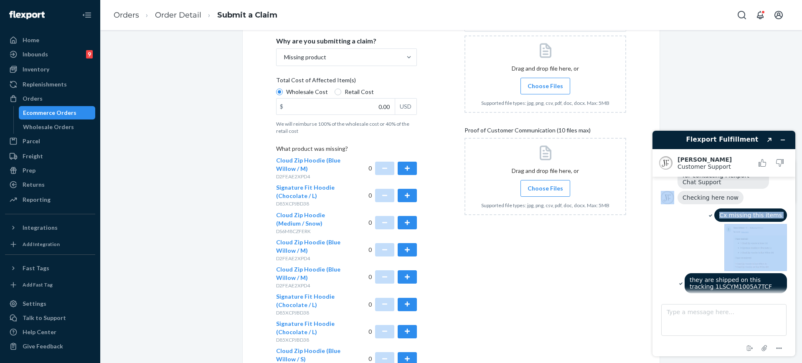
drag, startPoint x: 801, startPoint y: 206, endPoint x: 801, endPoint y: 242, distance: 35.1
click at [794, 242] on div "Flexport Fulfillment Created with Sketch. Juddy F. Customer Support Customer Su…" at bounding box center [724, 243] width 156 height 239
click at [484, 233] on div "Uploads Proof of Cost (10 files max) Search by file name Drag and drop file her…" at bounding box center [546, 183] width 162 height 402
click at [474, 292] on div "Uploads Proof of Cost (10 files max) Search by file name Drag and drop file her…" at bounding box center [546, 183] width 162 height 402
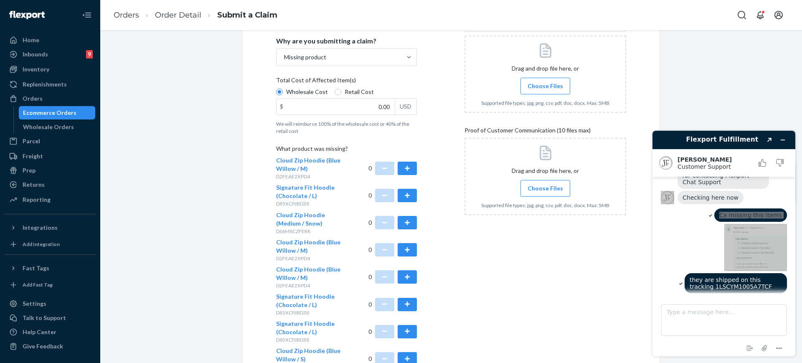
scroll to position [220, 0]
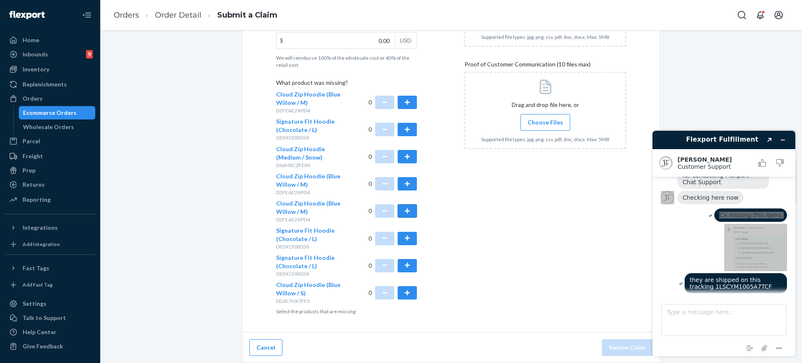
click at [407, 209] on button "button" at bounding box center [407, 210] width 19 height 13
click at [401, 102] on button "button" at bounding box center [407, 102] width 19 height 13
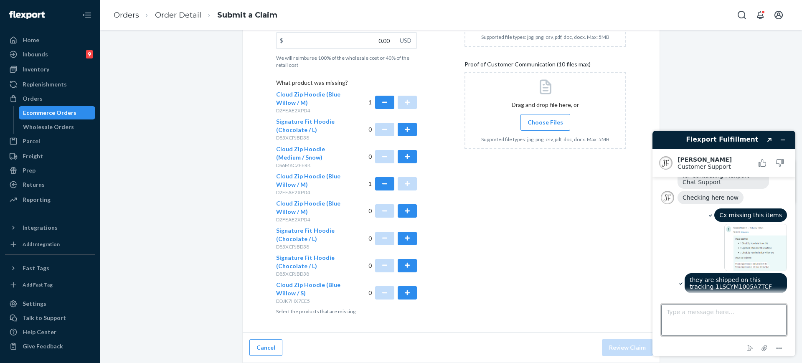
click at [717, 318] on textarea "Type a message here..." at bounding box center [724, 320] width 125 height 32
click at [692, 322] on textarea "Type a message here..." at bounding box center [724, 320] width 125 height 32
type textarea "i"
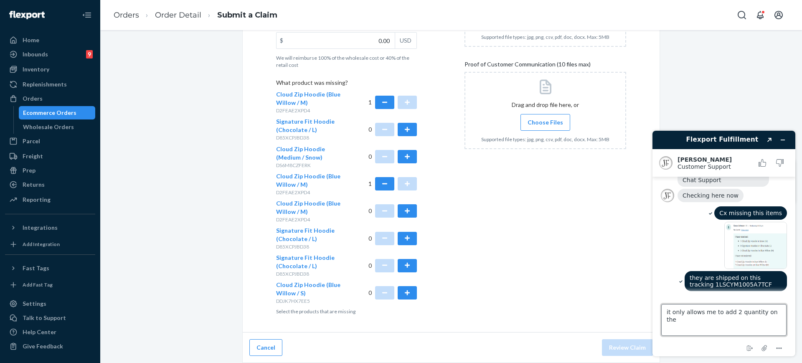
click at [731, 316] on textarea "it only allows me to add 2 quantity on the" at bounding box center [724, 320] width 125 height 32
click at [732, 315] on textarea "it only allows me to add 2 quantity on the" at bounding box center [724, 320] width 125 height 32
click at [780, 312] on textarea "it only allows me to add 1 quantity on the" at bounding box center [724, 320] width 125 height 32
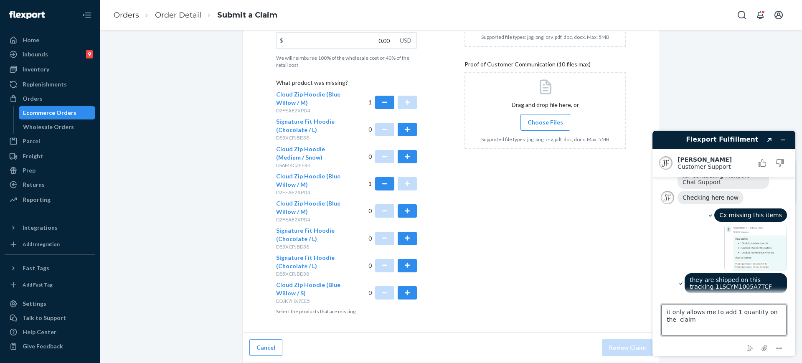
scroll to position [159, 0]
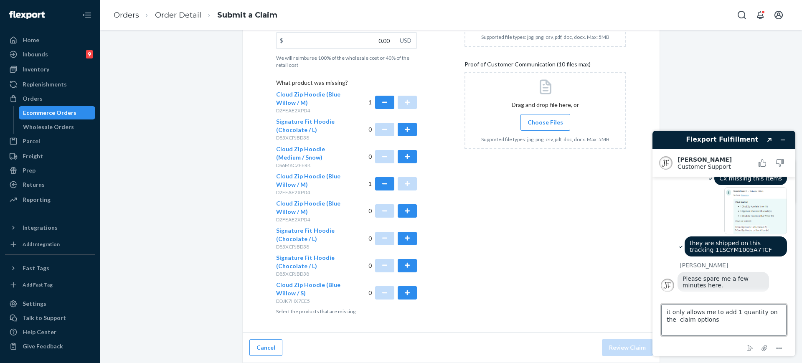
type textarea "it only allows me to add 1 quantity on the claim option"
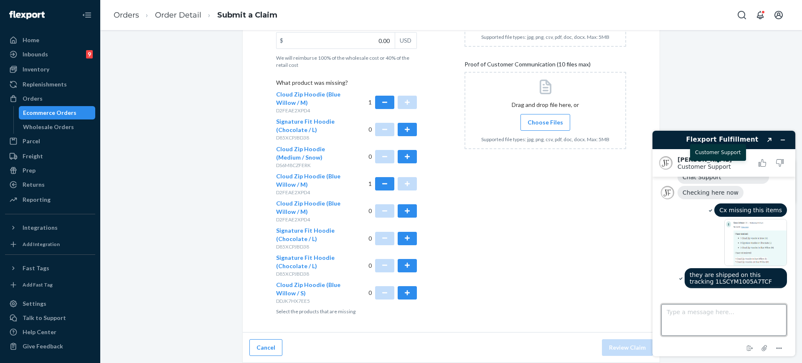
scroll to position [127, 0]
click at [756, 253] on img at bounding box center [756, 242] width 63 height 47
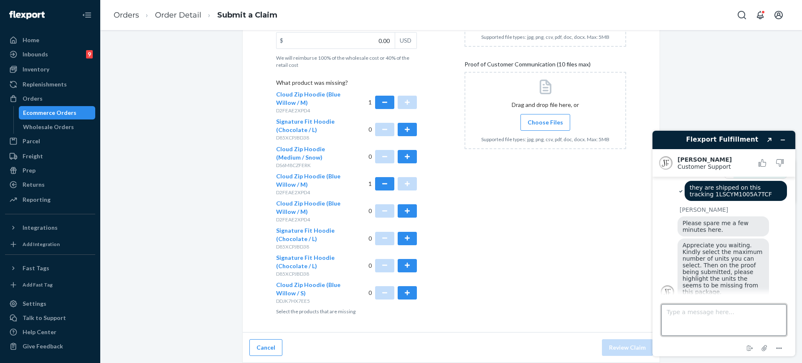
click at [712, 313] on textarea "Type a message here..." at bounding box center [724, 320] width 125 height 32
type textarea "I seen , so I will just proceed the claim on my end right?"
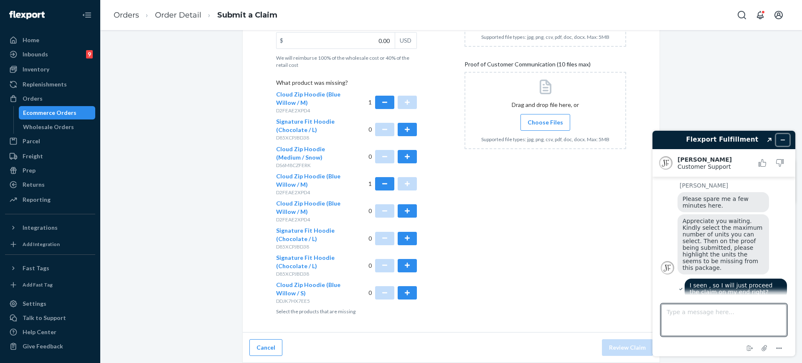
click at [787, 140] on button "Minimize widget" at bounding box center [783, 140] width 13 height 12
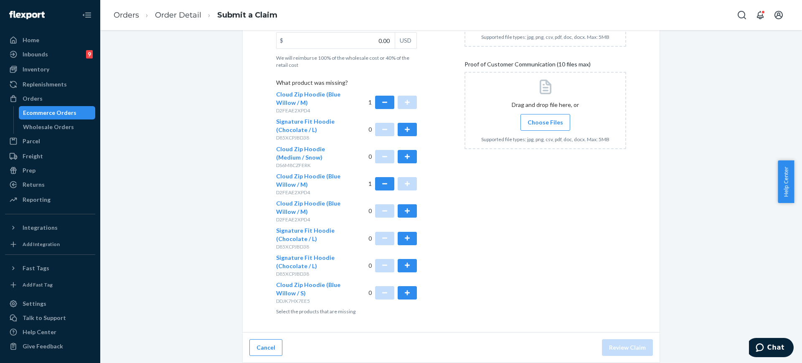
drag, startPoint x: 800, startPoint y: 201, endPoint x: 802, endPoint y: 107, distance: 93.6
click at [794, 107] on body "Home Inbounds 9 Shipping Plans Problems 9 Inventory Products Replenishments Ord…" at bounding box center [401, 181] width 802 height 363
click at [784, 91] on div "Submit a Claim All claims regarding damaged products or lost packages must be s…" at bounding box center [452, 93] width 690 height 540
drag, startPoint x: 801, startPoint y: 199, endPoint x: 802, endPoint y: 122, distance: 76.9
click at [794, 122] on body "Home Inbounds 9 Shipping Plans Problems 9 Inventory Products Replenishments Ord…" at bounding box center [401, 181] width 802 height 363
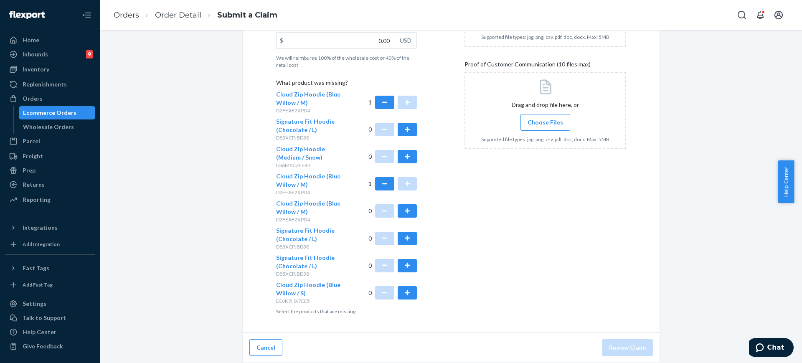
scroll to position [0, 0]
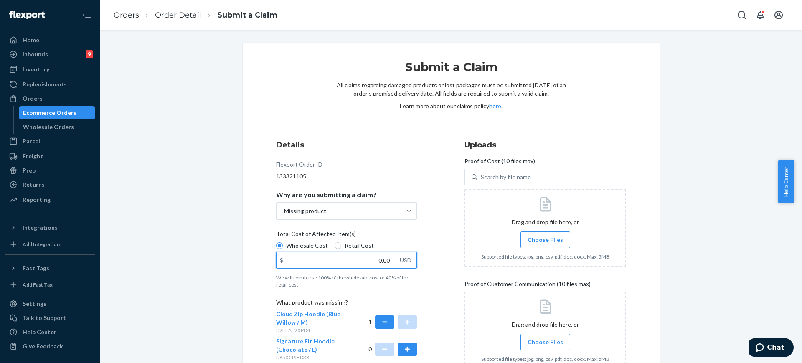
click at [376, 260] on input "0.00" at bounding box center [336, 260] width 118 height 16
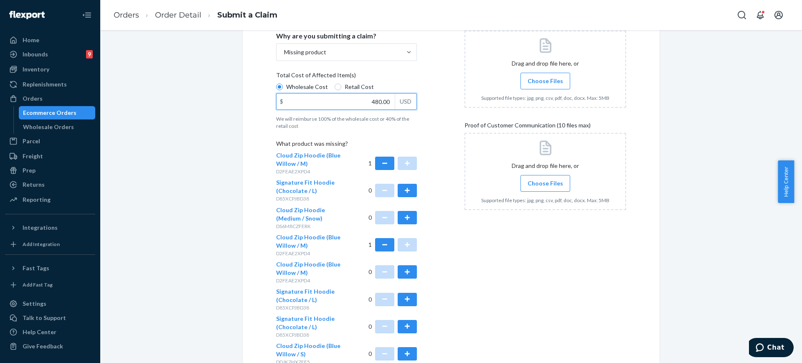
scroll to position [176, 0]
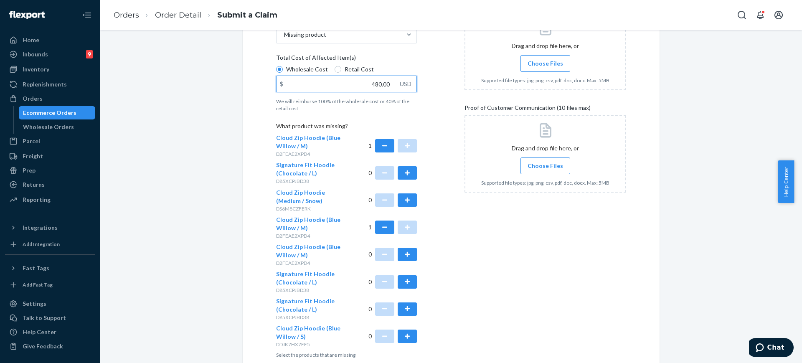
type input "480.00"
click at [392, 329] on div "0" at bounding box center [393, 336] width 49 height 24
click at [399, 334] on button "button" at bounding box center [407, 336] width 19 height 13
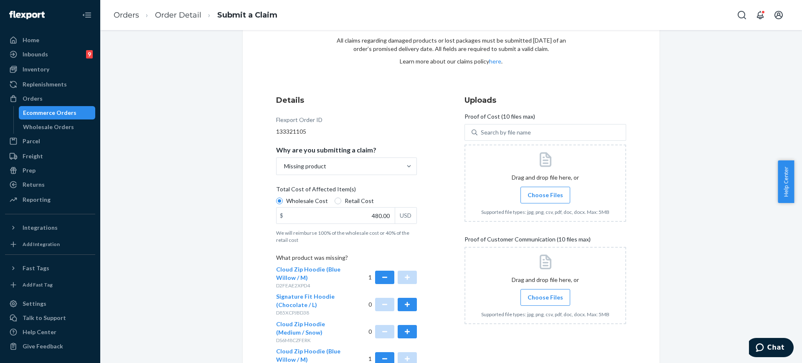
scroll to position [40, 0]
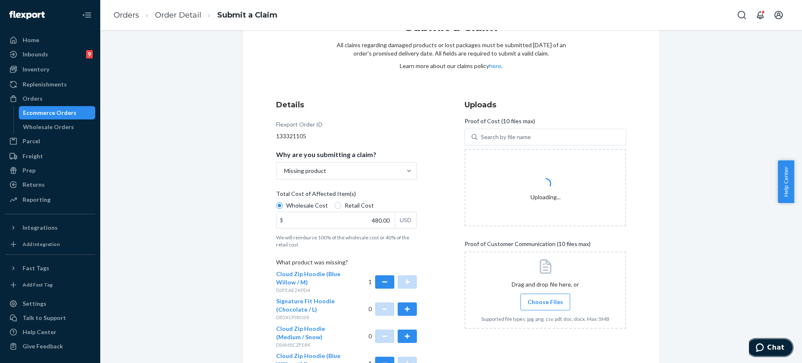
click at [778, 352] on span "Chat" at bounding box center [776, 348] width 17 height 8
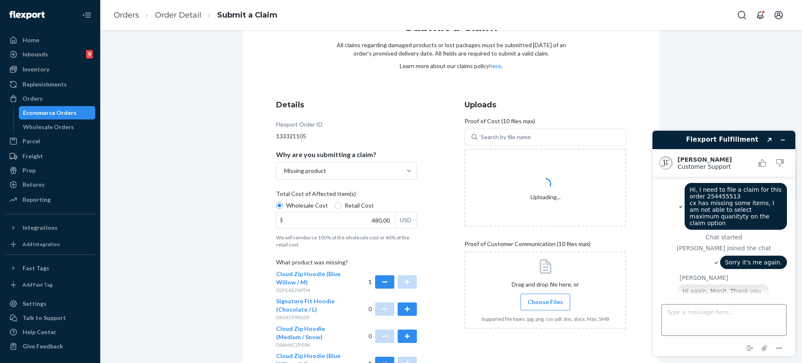
scroll to position [269, 0]
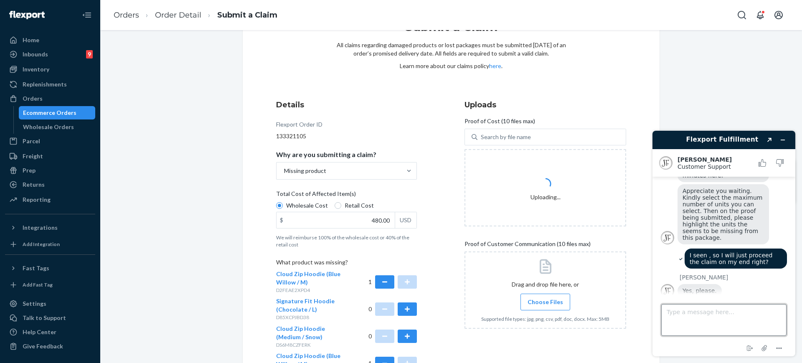
click at [721, 328] on textarea "Type a message here..." at bounding box center [724, 320] width 125 height 32
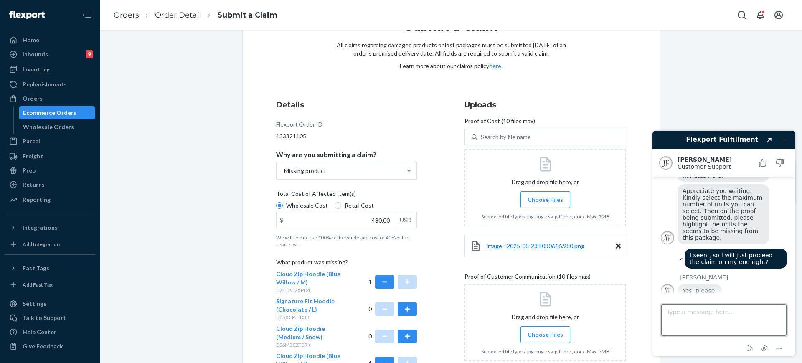
type textarea "N"
click at [785, 139] on icon "Minimize widget" at bounding box center [783, 140] width 6 height 6
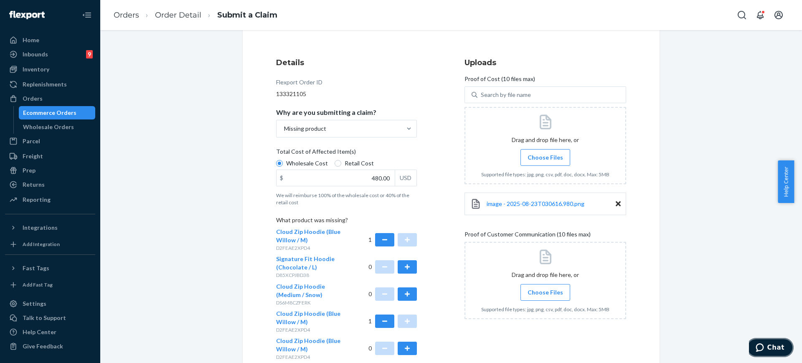
scroll to position [112, 0]
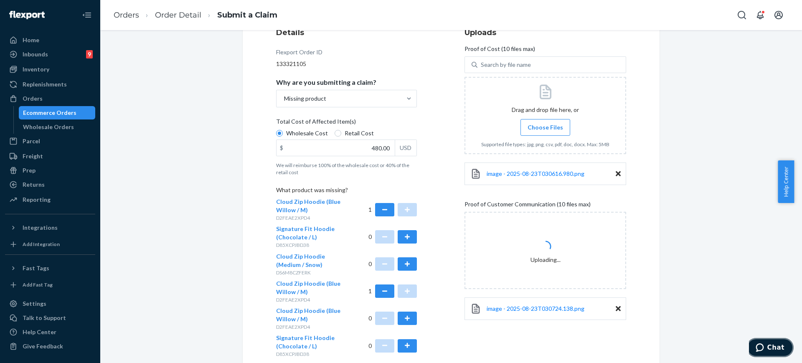
click at [785, 342] on button "Chat" at bounding box center [770, 347] width 47 height 19
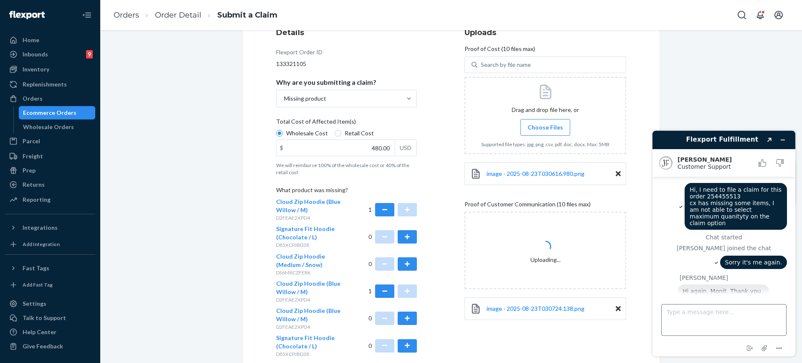
scroll to position [291, 0]
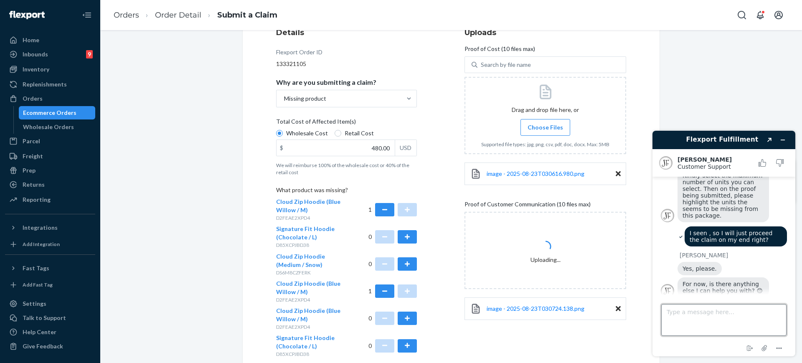
click at [715, 313] on textarea "Type a message here..." at bounding box center [724, 320] width 125 height 32
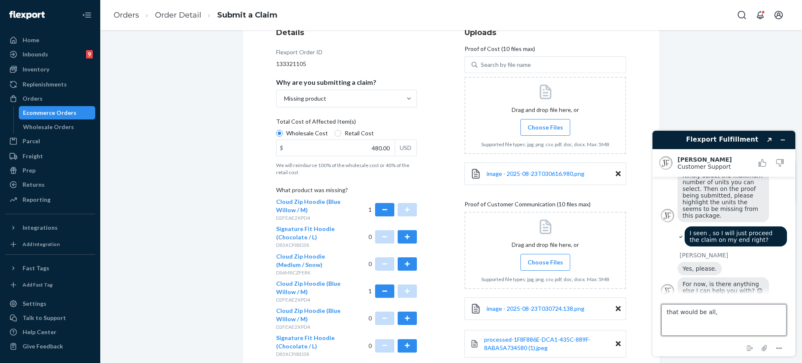
type textarea "that would be all,"
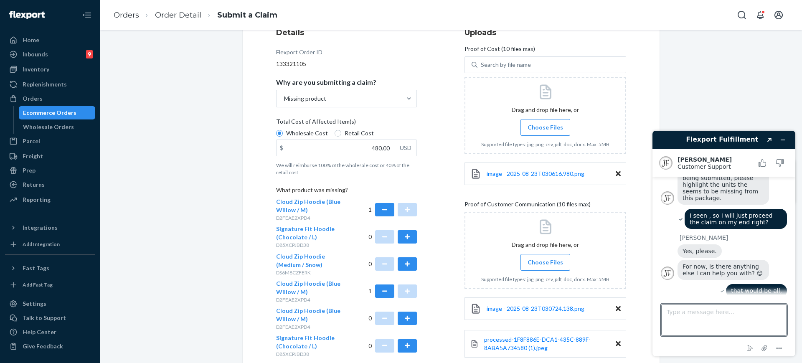
drag, startPoint x: 220, startPoint y: 165, endPoint x: 202, endPoint y: 134, distance: 35.2
click at [220, 165] on div "Submit a Claim All claims regarding damaged products or lost packages must be s…" at bounding box center [452, 200] width 690 height 540
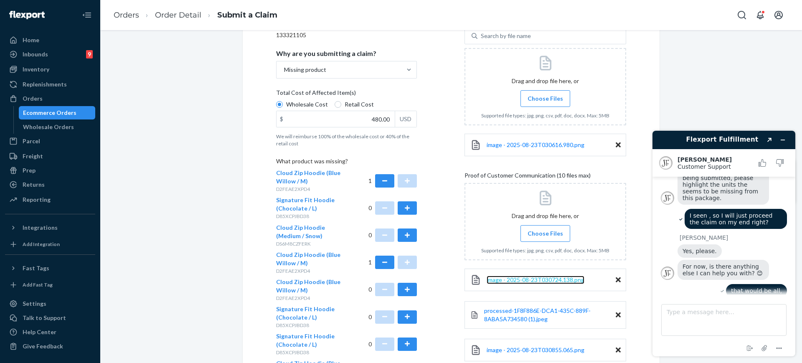
click at [515, 282] on span "image - 2025-08-23T030724.138.png" at bounding box center [536, 279] width 98 height 7
click at [544, 316] on link "processed-1F8F886E-DCA1-435C-889F-8ABA5A734580 (1).jpeg" at bounding box center [550, 315] width 132 height 17
click at [540, 356] on div "image - 2025-08-23T030855.065.png" at bounding box center [546, 350] width 162 height 23
click at [543, 351] on span "image - 2025-08-23T030855.065.png" at bounding box center [536, 349] width 98 height 7
click at [535, 276] on link "image - 2025-08-23T030724.138.png" at bounding box center [536, 280] width 98 height 8
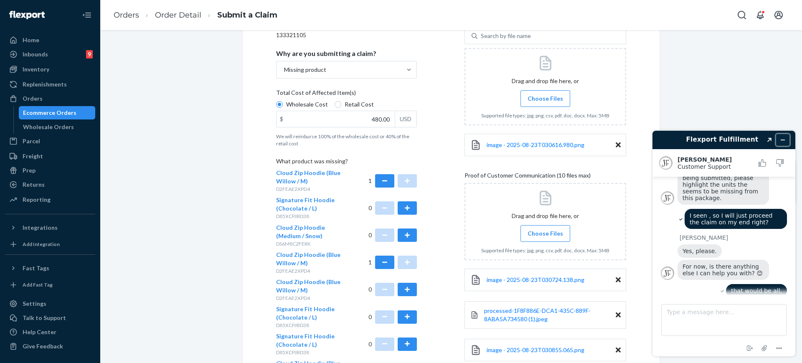
click at [785, 139] on icon "Minimize widget" at bounding box center [783, 140] width 6 height 6
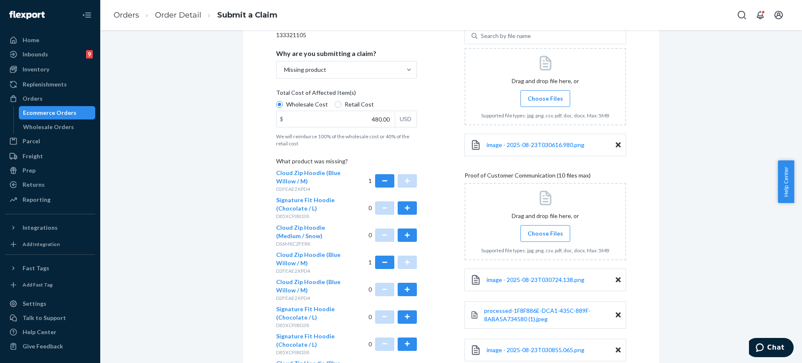
drag, startPoint x: 797, startPoint y: 193, endPoint x: 797, endPoint y: 275, distance: 82.3
click at [794, 275] on body "Home Inbounds 9 Shipping Plans Problems 9 Inventory Products Replenishments Ord…" at bounding box center [401, 181] width 802 height 363
click at [706, 300] on div "Submit a Claim All claims regarding damaged products or lost packages must be s…" at bounding box center [452, 171] width 690 height 540
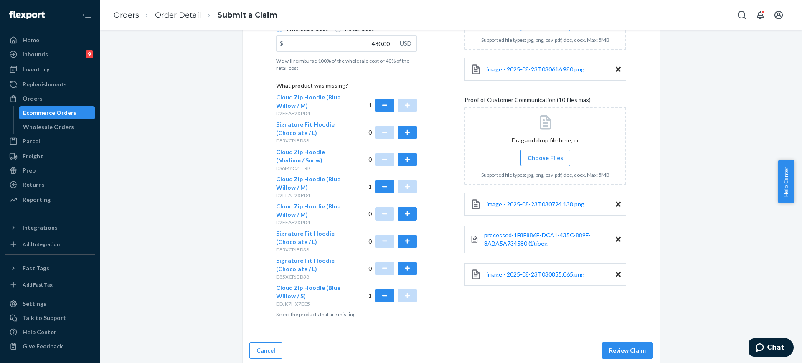
scroll to position [220, 0]
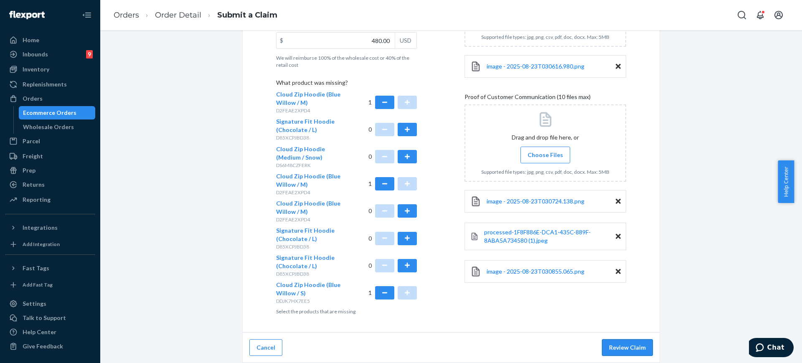
click at [625, 352] on button "Review Claim" at bounding box center [627, 347] width 51 height 17
click at [626, 345] on button "Review Claim" at bounding box center [627, 347] width 51 height 17
click at [648, 348] on button "Review Claim" at bounding box center [627, 347] width 51 height 17
click at [642, 346] on button "Review Claim" at bounding box center [627, 347] width 51 height 17
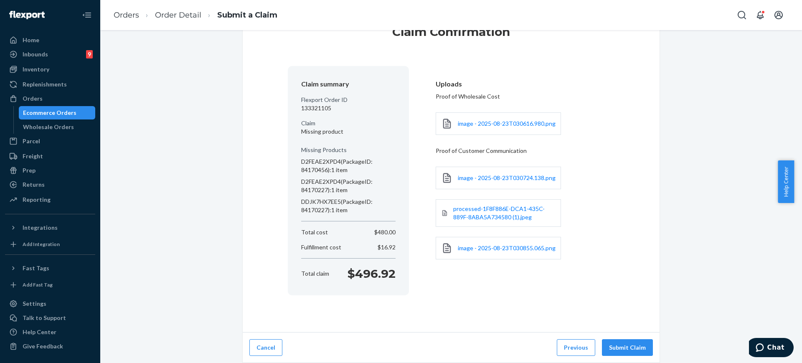
scroll to position [35, 0]
click at [781, 352] on button "Chat" at bounding box center [770, 347] width 47 height 19
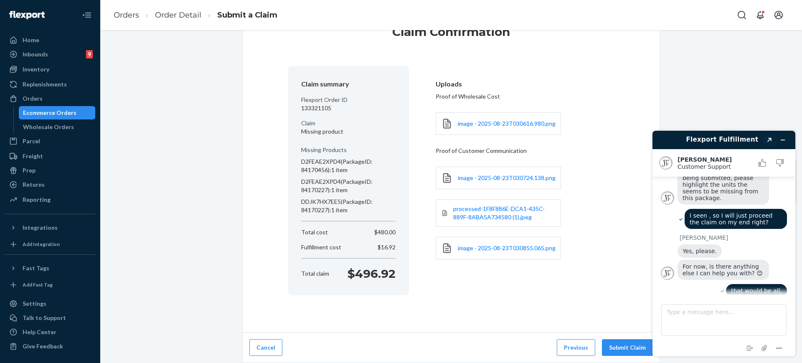
scroll to position [352, 0]
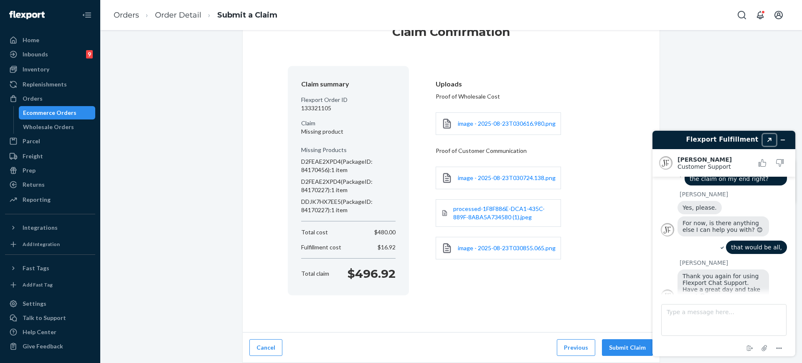
click at [770, 139] on icon "Popout" at bounding box center [770, 140] width 4 height 4
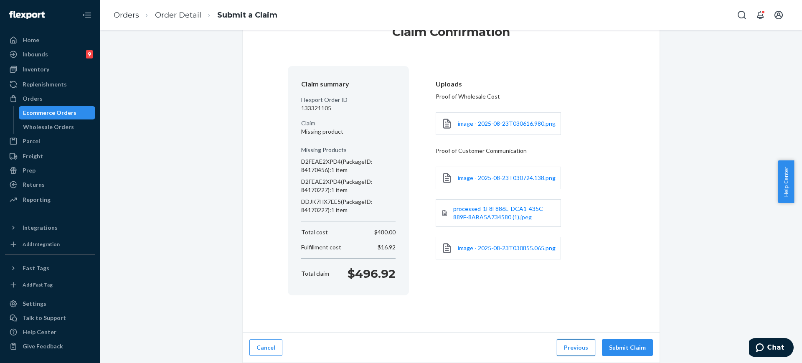
click at [569, 346] on button "Previous" at bounding box center [576, 347] width 38 height 17
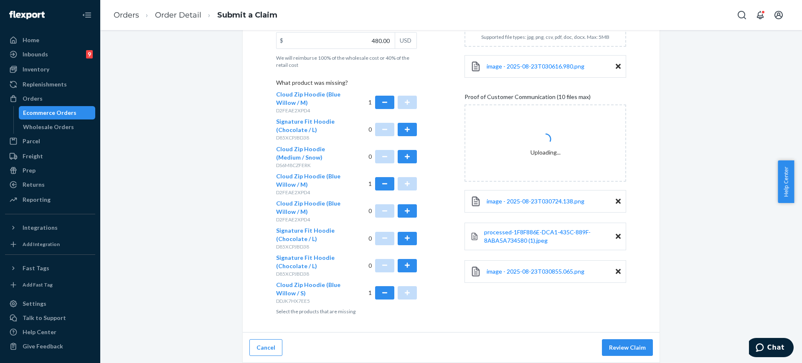
drag, startPoint x: 681, startPoint y: 317, endPoint x: 663, endPoint y: 329, distance: 21.9
click at [681, 317] on div "Submit a Claim All claims regarding damaged products or lost packages must be s…" at bounding box center [452, 93] width 690 height 540
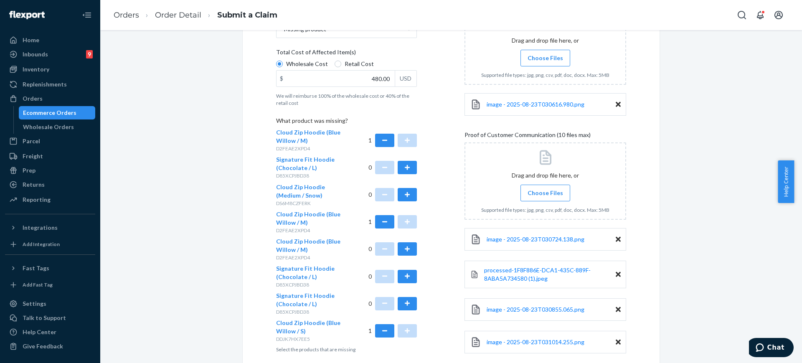
scroll to position [188, 0]
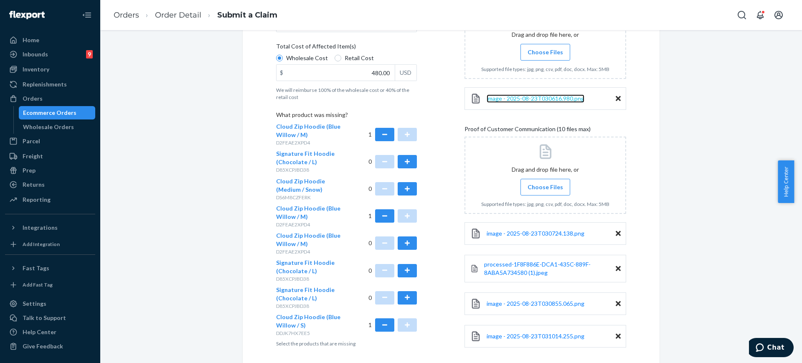
click at [569, 98] on span "image - 2025-08-23T030616.980.png" at bounding box center [536, 98] width 98 height 7
drag, startPoint x: 801, startPoint y: 175, endPoint x: 802, endPoint y: 234, distance: 58.9
click at [794, 234] on body "Home Inbounds 9 Shipping Plans Problems 9 Inventory Products Replenishments Ord…" at bounding box center [401, 181] width 802 height 363
click at [785, 274] on div "Submit a Claim All claims regarding damaged products or lost packages must be s…" at bounding box center [452, 129] width 690 height 549
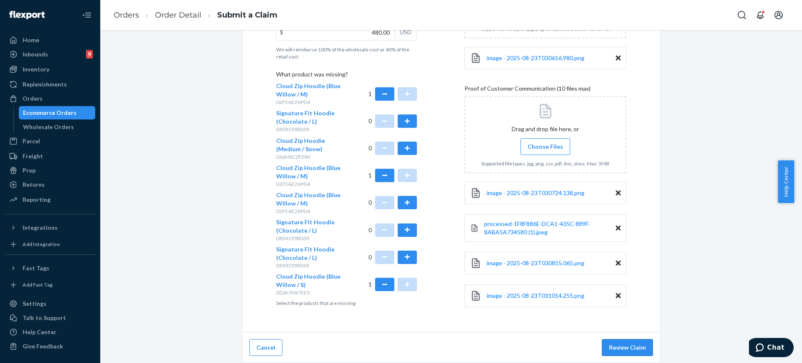
click at [622, 344] on button "Review Claim" at bounding box center [627, 347] width 51 height 17
click at [624, 346] on button "Review Claim" at bounding box center [627, 347] width 51 height 17
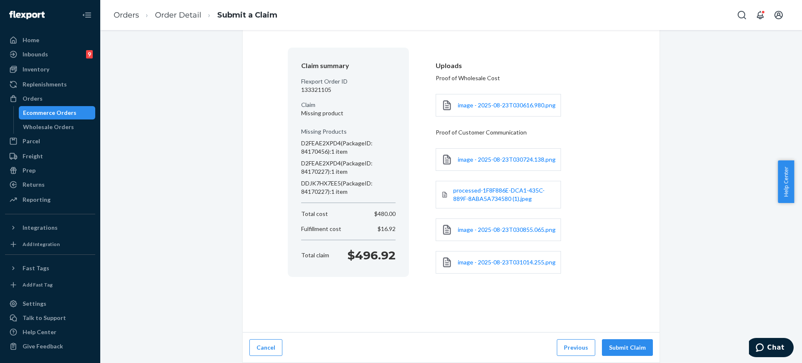
scroll to position [53, 0]
click at [710, 316] on div "Claim Confirmation Claim summary Flexport Order ID 133321105 Claim Missing prod…" at bounding box center [452, 176] width 690 height 374
click at [626, 338] on div "Cancel Previous Submit Claim" at bounding box center [451, 348] width 417 height 31
click at [626, 343] on button "Submit Claim" at bounding box center [627, 347] width 51 height 17
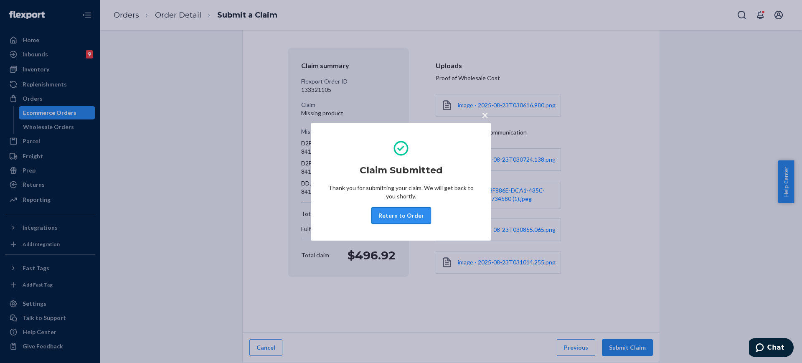
click at [405, 211] on button "Return to Order" at bounding box center [402, 215] width 60 height 17
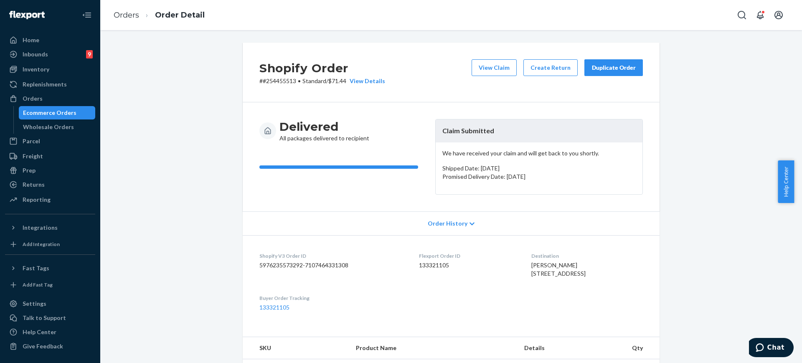
click at [52, 97] on div "Orders" at bounding box center [50, 99] width 89 height 12
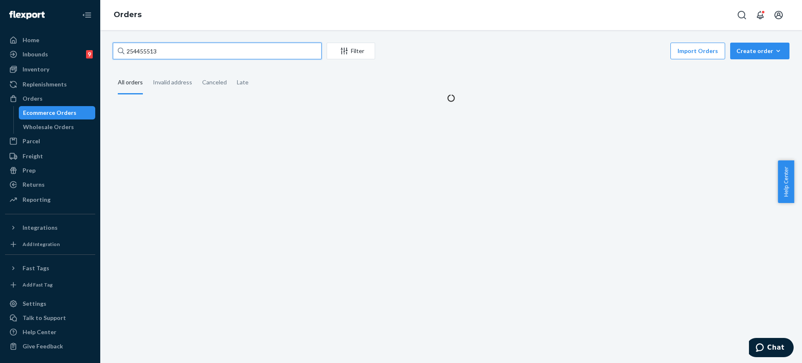
click at [131, 51] on input "254455513" at bounding box center [217, 51] width 209 height 17
paste input "591238"
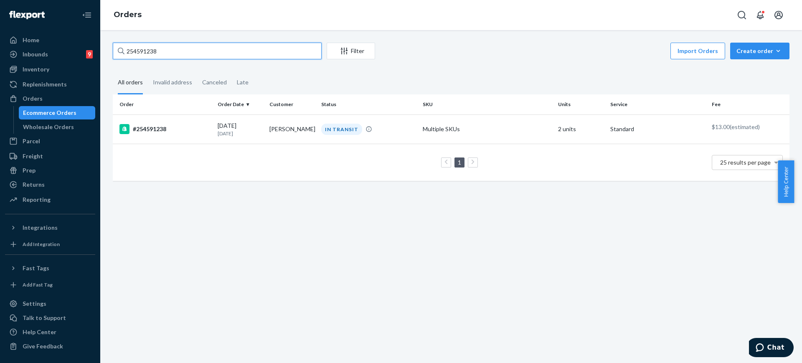
type input "254591238"
click at [532, 129] on td "Multiple SKUs" at bounding box center [487, 129] width 135 height 29
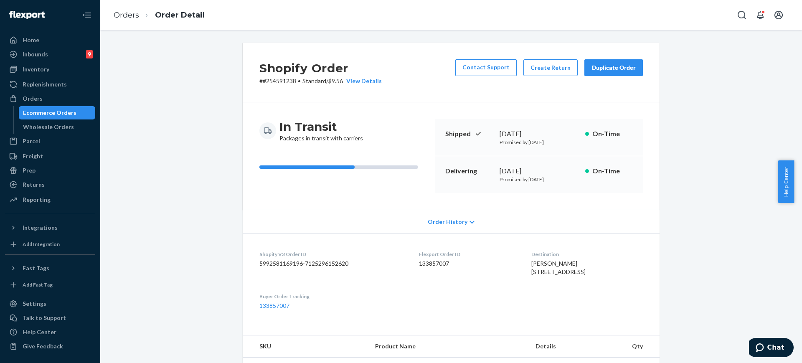
click at [622, 71] on div "Duplicate Order" at bounding box center [614, 68] width 44 height 8
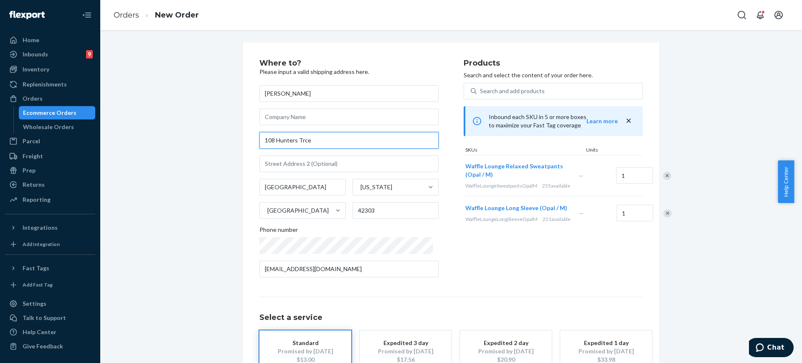
click at [340, 142] on input "108 Hunters Trce" at bounding box center [349, 140] width 179 height 17
paste input "ace, Frankfort, KY 40601."
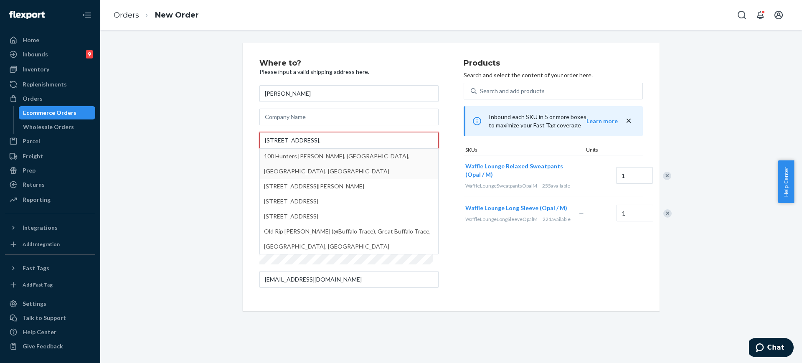
type input "108 Hunters Trace, Frankfort, KY 40601."
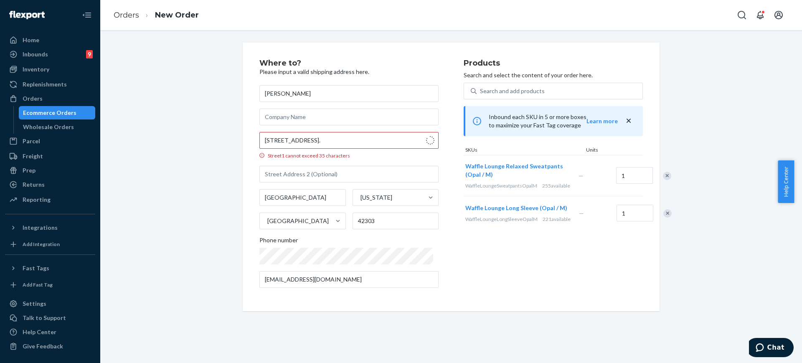
type input "Frankfort"
type input "40601"
type input "108 Hunters Trce"
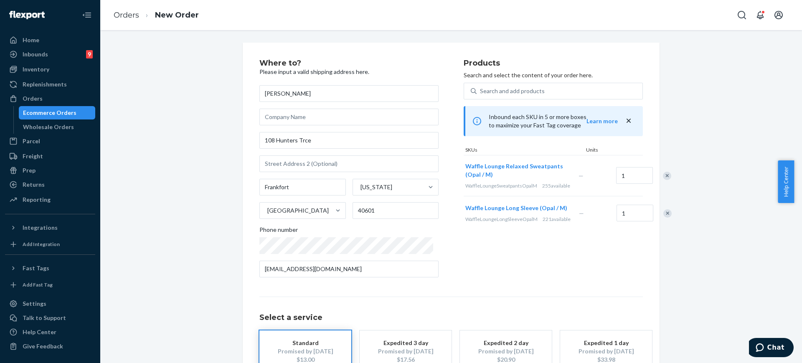
drag, startPoint x: 207, startPoint y: 221, endPoint x: 285, endPoint y: 220, distance: 78.2
click at [207, 221] on div "Where to? Please input a valid shipping address here. Dorothy Luckett 108 Hunte…" at bounding box center [452, 233] width 690 height 380
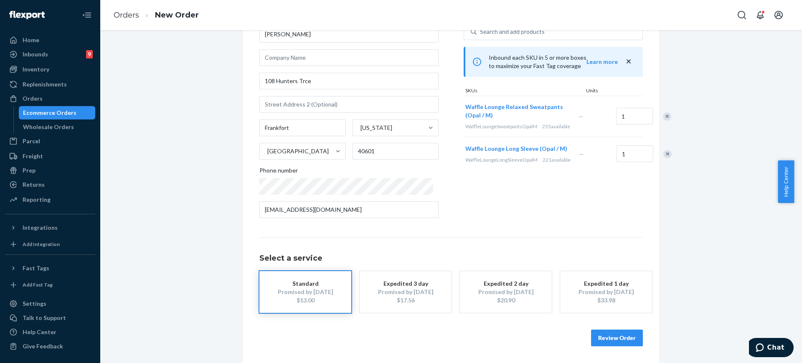
click at [616, 335] on button "Review Order" at bounding box center [617, 338] width 52 height 17
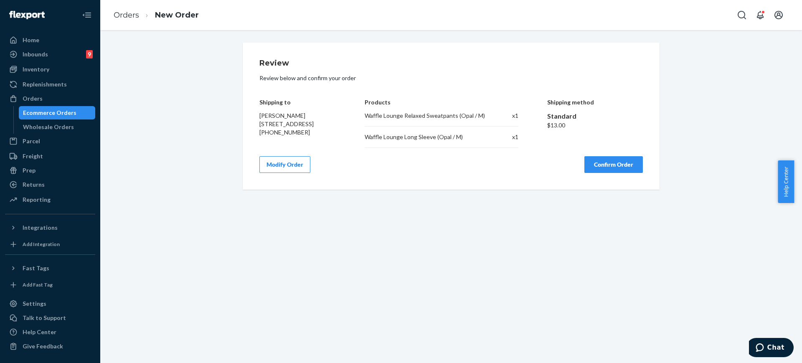
scroll to position [0, 0]
click at [612, 162] on button "Confirm Order" at bounding box center [614, 164] width 59 height 17
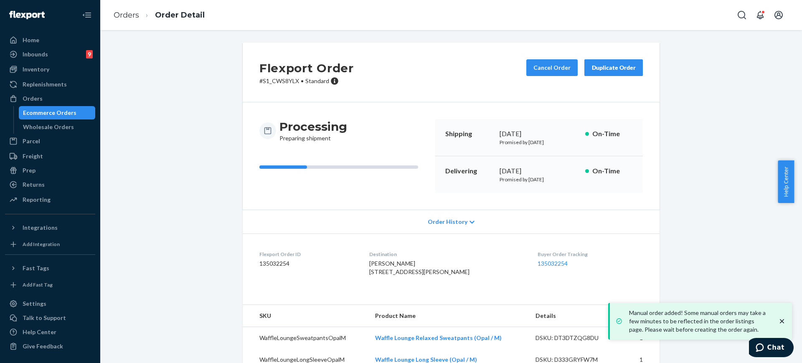
scroll to position [34, 0]
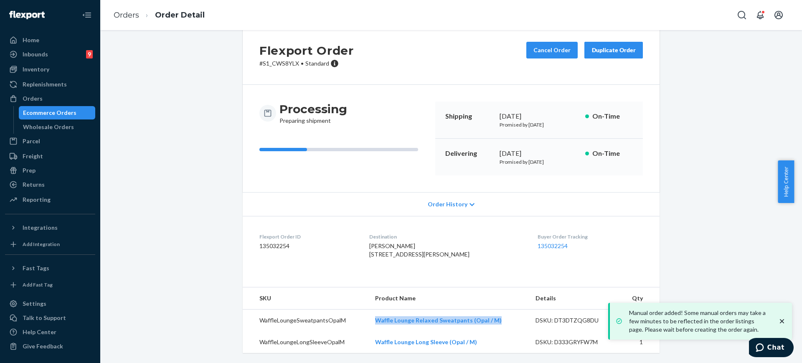
drag, startPoint x: 499, startPoint y: 321, endPoint x: 361, endPoint y: 295, distance: 140.8
click at [369, 321] on td "Waffle Lounge Relaxed Sweatpants (Opal / M)" at bounding box center [449, 321] width 160 height 22
copy link "Waffle Lounge Relaxed Sweatpants (Opal / M)"
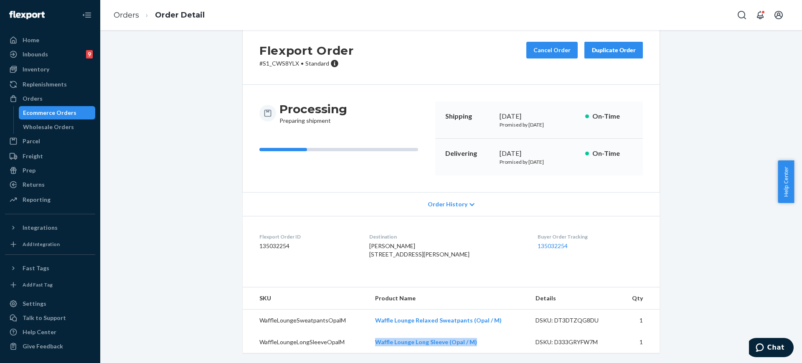
drag, startPoint x: 492, startPoint y: 351, endPoint x: 358, endPoint y: 346, distance: 133.8
click at [358, 346] on tr "WaffleLoungeLongSleeveOpalM Waffle Lounge Long Sleeve (Opal / M) DSKU: D333GRYF…" at bounding box center [451, 342] width 417 height 22
copy tr "Waffle Lounge Long Sleeve (Opal / M)"
drag, startPoint x: 25, startPoint y: 96, endPoint x: 149, endPoint y: 40, distance: 136.4
click at [25, 96] on div "Orders" at bounding box center [33, 98] width 20 height 8
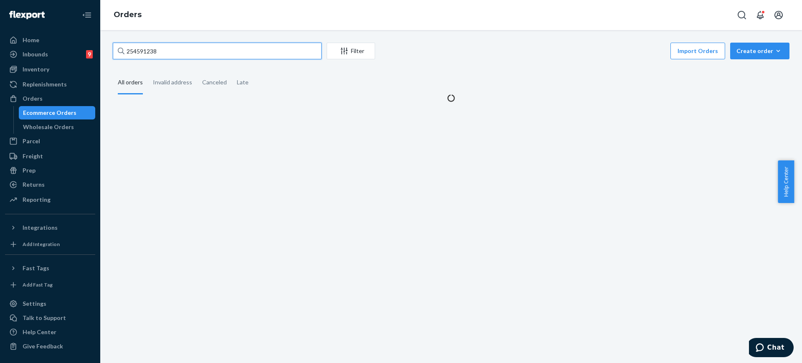
click at [200, 59] on input "254591238" at bounding box center [217, 51] width 209 height 17
paste input "HYOTBTNTLL"
type input "HYOTBTNTLL"
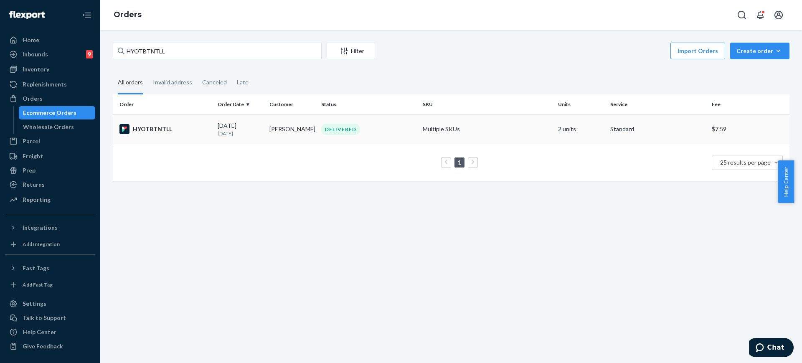
click at [499, 127] on td "Multiple SKUs" at bounding box center [487, 129] width 135 height 29
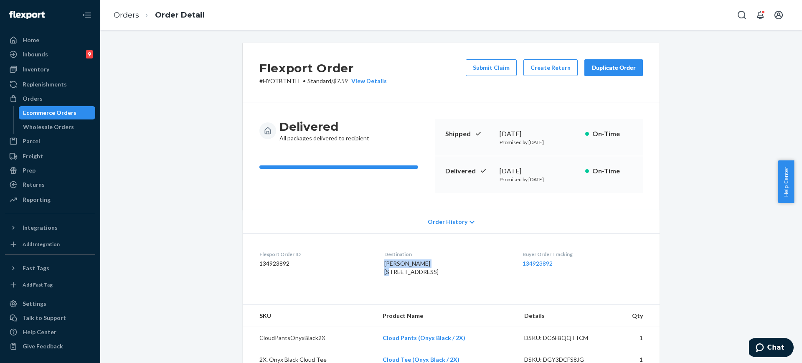
drag, startPoint x: 424, startPoint y: 262, endPoint x: 373, endPoint y: 262, distance: 51.4
click at [373, 262] on dl "Flexport Order ID 134923892 Destination Jacqueline Smith 2713 N Flower St Santa…" at bounding box center [451, 265] width 417 height 63
copy span "Jacqueline Smith"
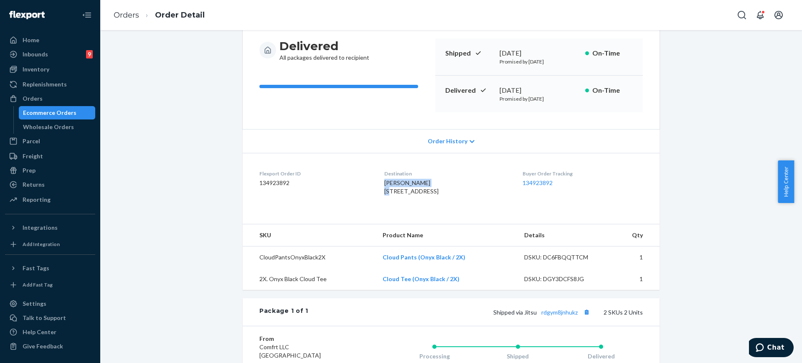
scroll to position [39, 0]
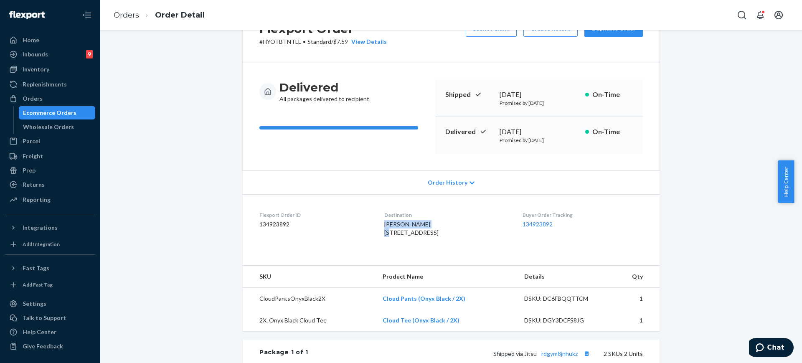
drag, startPoint x: 802, startPoint y: 206, endPoint x: 796, endPoint y: 326, distance: 121.0
click at [794, 326] on body "Home Inbounds 9 Shipping Plans Problems 9 Inventory Products Replenishments Ord…" at bounding box center [401, 181] width 802 height 363
click at [746, 313] on div "Flexport Order # HYOTBTNTLL • Standard / $7.59 View Details Submit Claim Create…" at bounding box center [452, 272] width 690 height 538
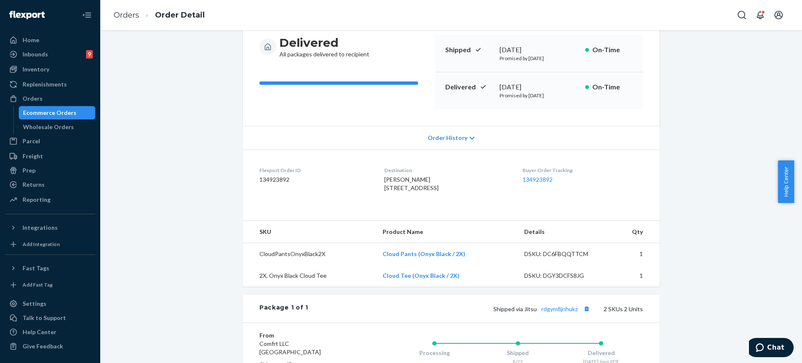
scroll to position [191, 0]
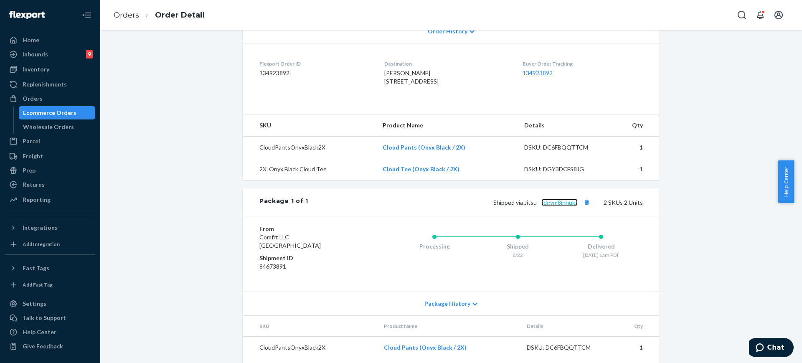
click at [549, 206] on link "rdgym8jnhukz" at bounding box center [560, 202] width 36 height 7
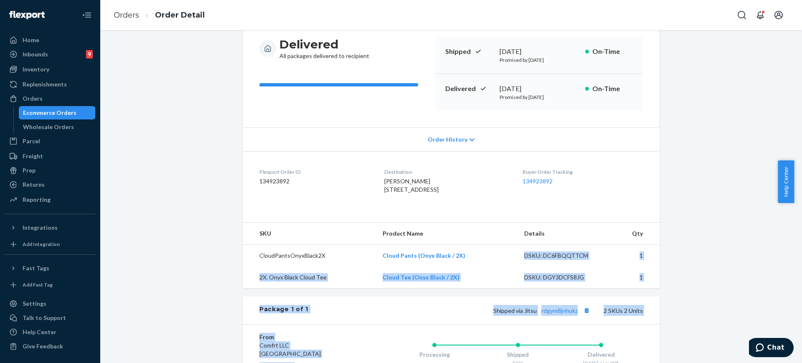
scroll to position [112, 0]
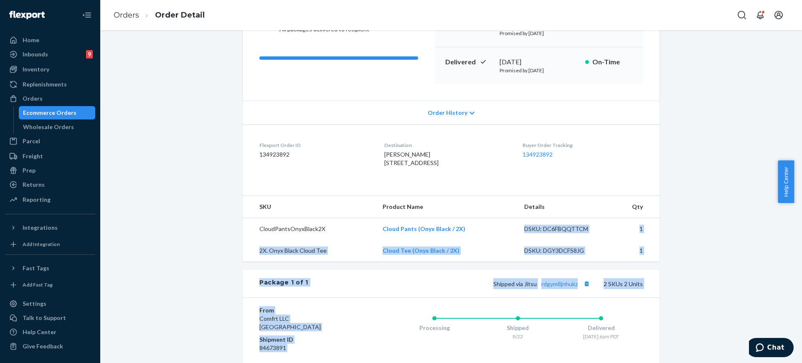
drag, startPoint x: 471, startPoint y: 355, endPoint x: 358, endPoint y: 358, distance: 112.9
click at [358, 358] on div "Flexport Order # HYOTBTNTLL • Standard / $7.59 View Details Submit Claim Create…" at bounding box center [451, 198] width 417 height 528
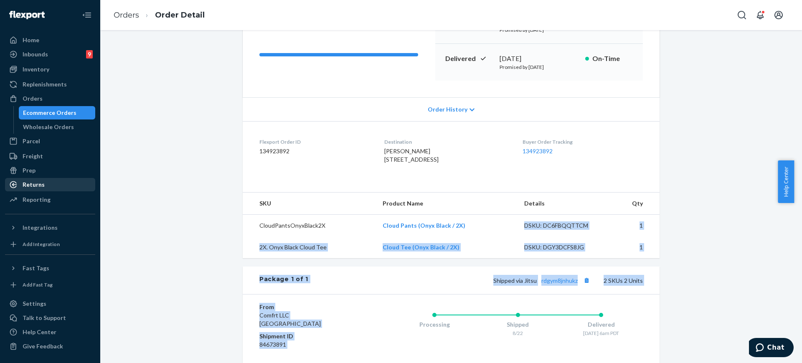
click at [33, 182] on div "Returns" at bounding box center [34, 185] width 22 height 8
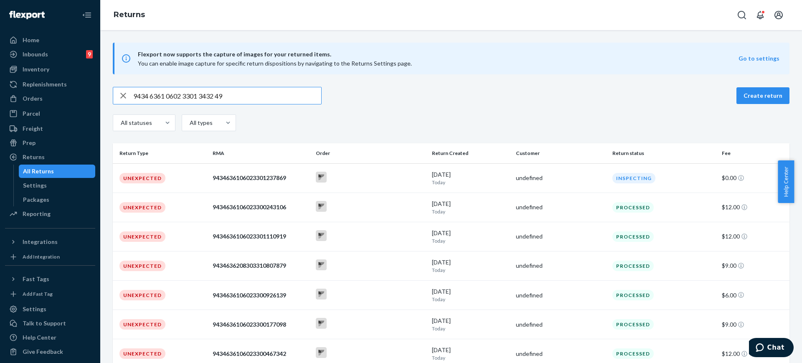
click at [244, 93] on input "9434 6361 0602 3301 3432 49" at bounding box center [227, 95] width 188 height 17
click at [245, 92] on input "9434 6361 0602 3301 3432 49" at bounding box center [227, 95] width 188 height 17
paste input "6361060233013432"
type input "9434636106023301343249"
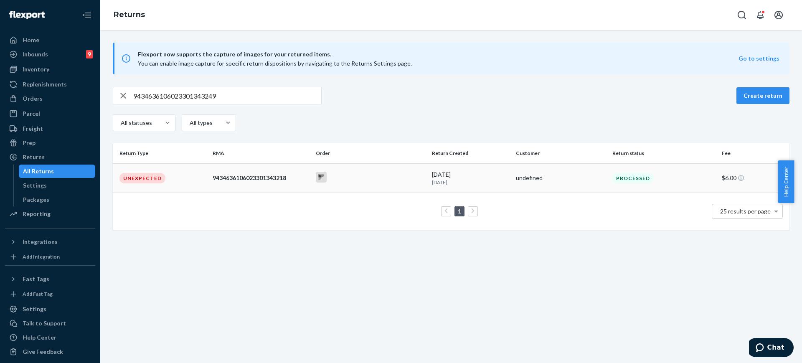
click at [534, 179] on div "undefined" at bounding box center [561, 178] width 90 height 8
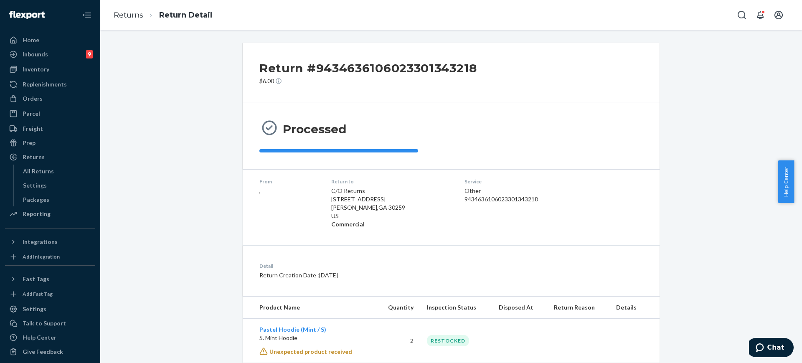
scroll to position [20, 0]
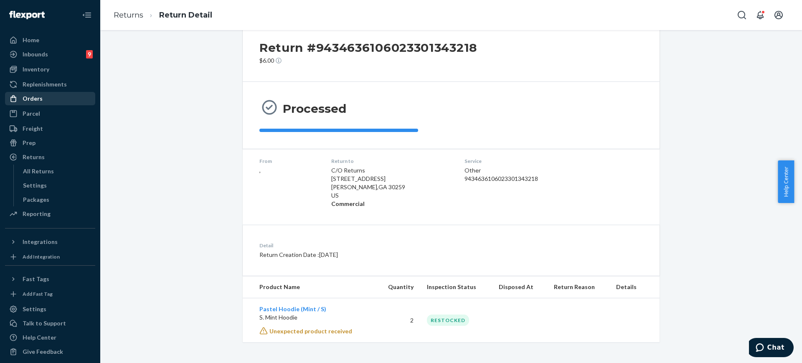
click at [58, 103] on div "Orders" at bounding box center [50, 99] width 89 height 12
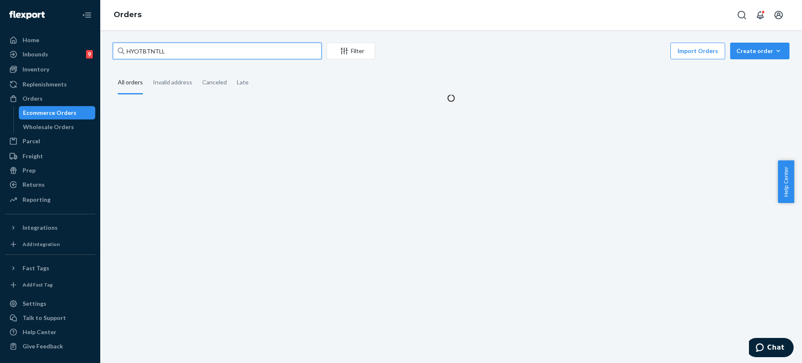
click at [227, 57] on input "HYOTBTNTLL" at bounding box center [217, 51] width 209 height 17
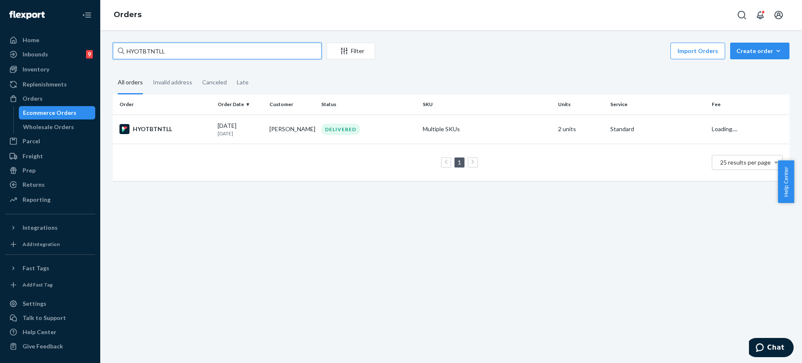
paste input "9434636106023301343249"
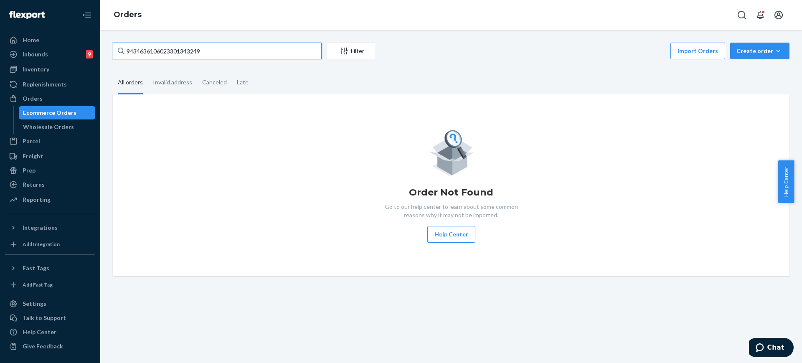
type input "9434636106023301343249"
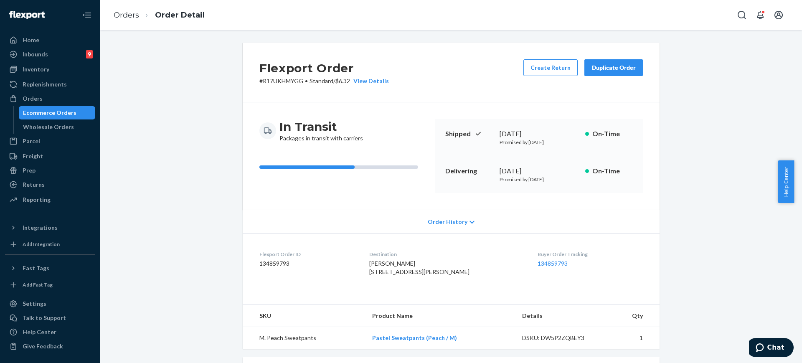
drag, startPoint x: 799, startPoint y: 216, endPoint x: 802, endPoint y: 268, distance: 52.7
click at [794, 268] on body "Home Inbounds 9 Shipping Plans Problems 9 Inventory Products Replenishments Ord…" at bounding box center [401, 181] width 802 height 363
click at [753, 281] on div "Flexport Order # R17UKHMYGG • Standard / $6.32 View Details Create Return Dupli…" at bounding box center [452, 290] width 690 height 495
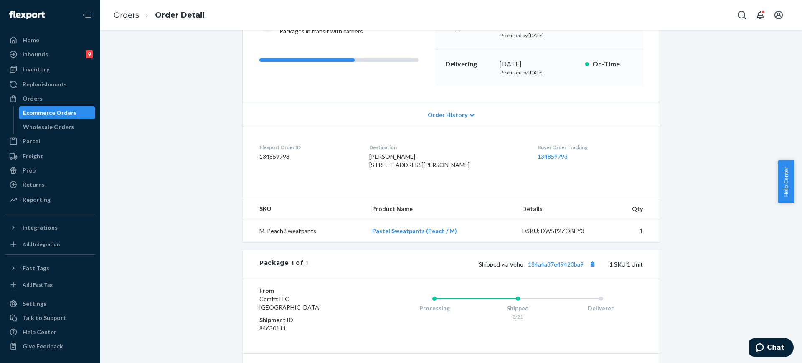
scroll to position [121, 0]
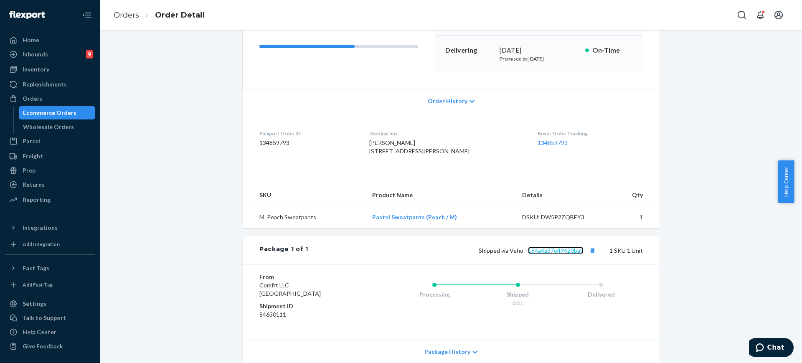
click at [557, 254] on link "184a4a37e49420ba9" at bounding box center [556, 250] width 56 height 7
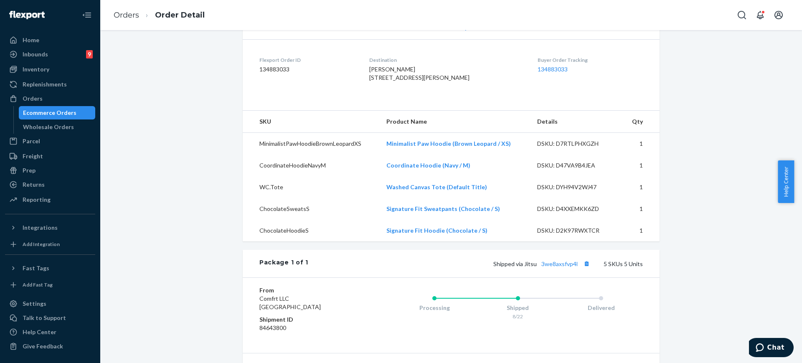
scroll to position [239, 0]
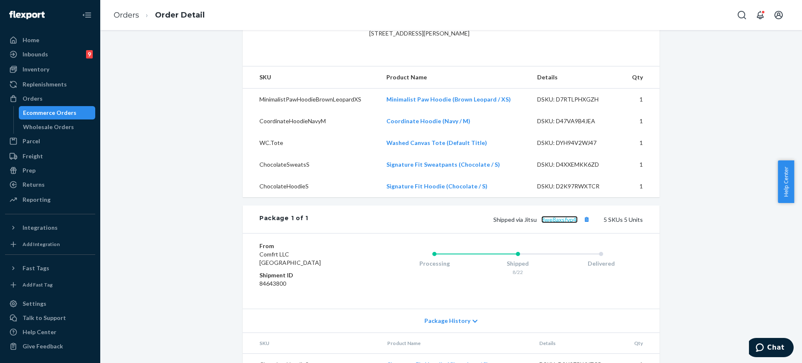
click at [569, 223] on link "3we8axsfvp4l" at bounding box center [560, 219] width 36 height 7
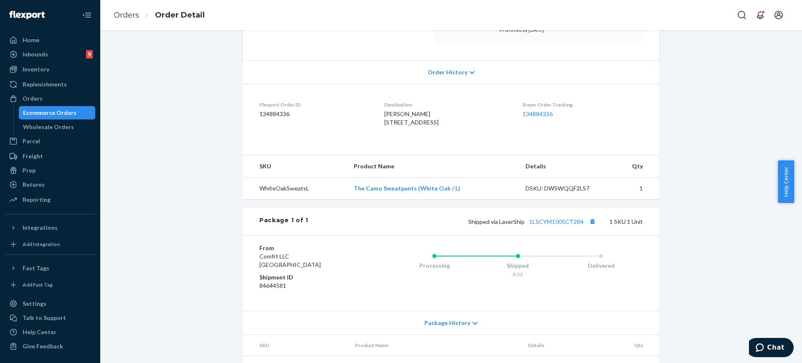
scroll to position [169, 0]
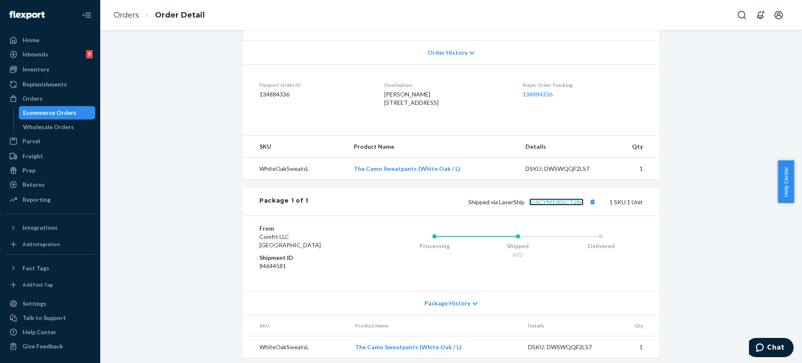
click at [554, 206] on link "1LSCYM1005CT284" at bounding box center [557, 202] width 54 height 7
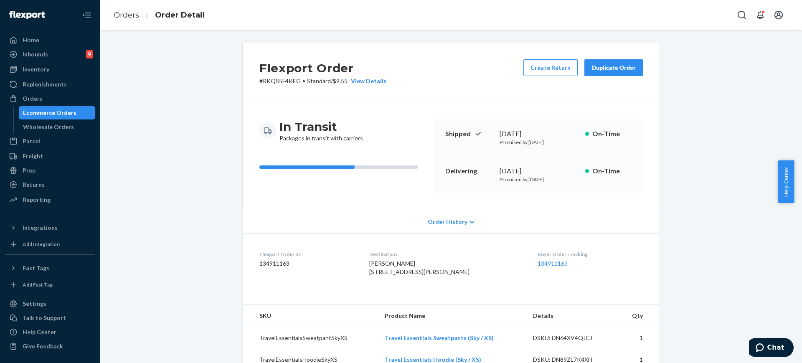
scroll to position [234, 0]
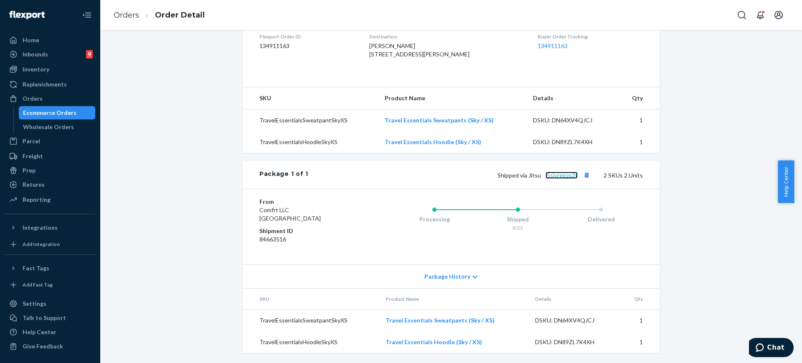
drag, startPoint x: 563, startPoint y: 175, endPoint x: 569, endPoint y: 189, distance: 15.6
click at [563, 175] on link "j5sjyrggzq3t" at bounding box center [562, 175] width 32 height 7
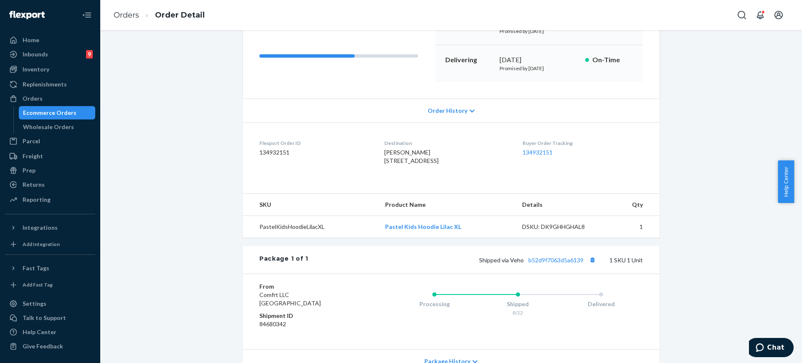
scroll to position [125, 0]
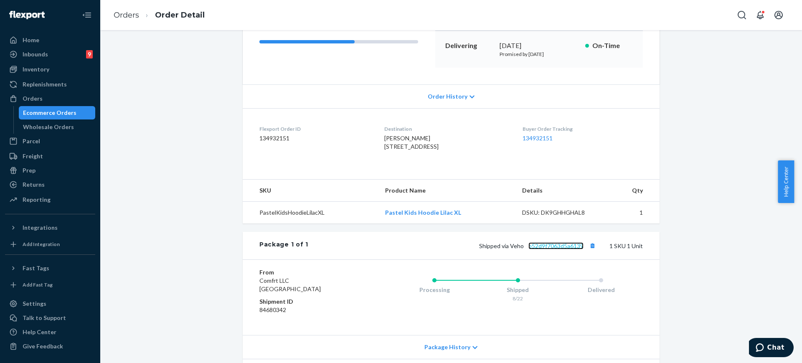
click at [563, 250] on link "b52d9f7063d5a6139" at bounding box center [556, 245] width 55 height 7
copy link "Pastel Kids Hoodie Lilac XL"
drag, startPoint x: 464, startPoint y: 238, endPoint x: 374, endPoint y: 217, distance: 92.3
click at [383, 224] on td "Pastel Kids Hoodie Lilac XL" at bounding box center [447, 213] width 137 height 22
